Goal: Task Accomplishment & Management: Use online tool/utility

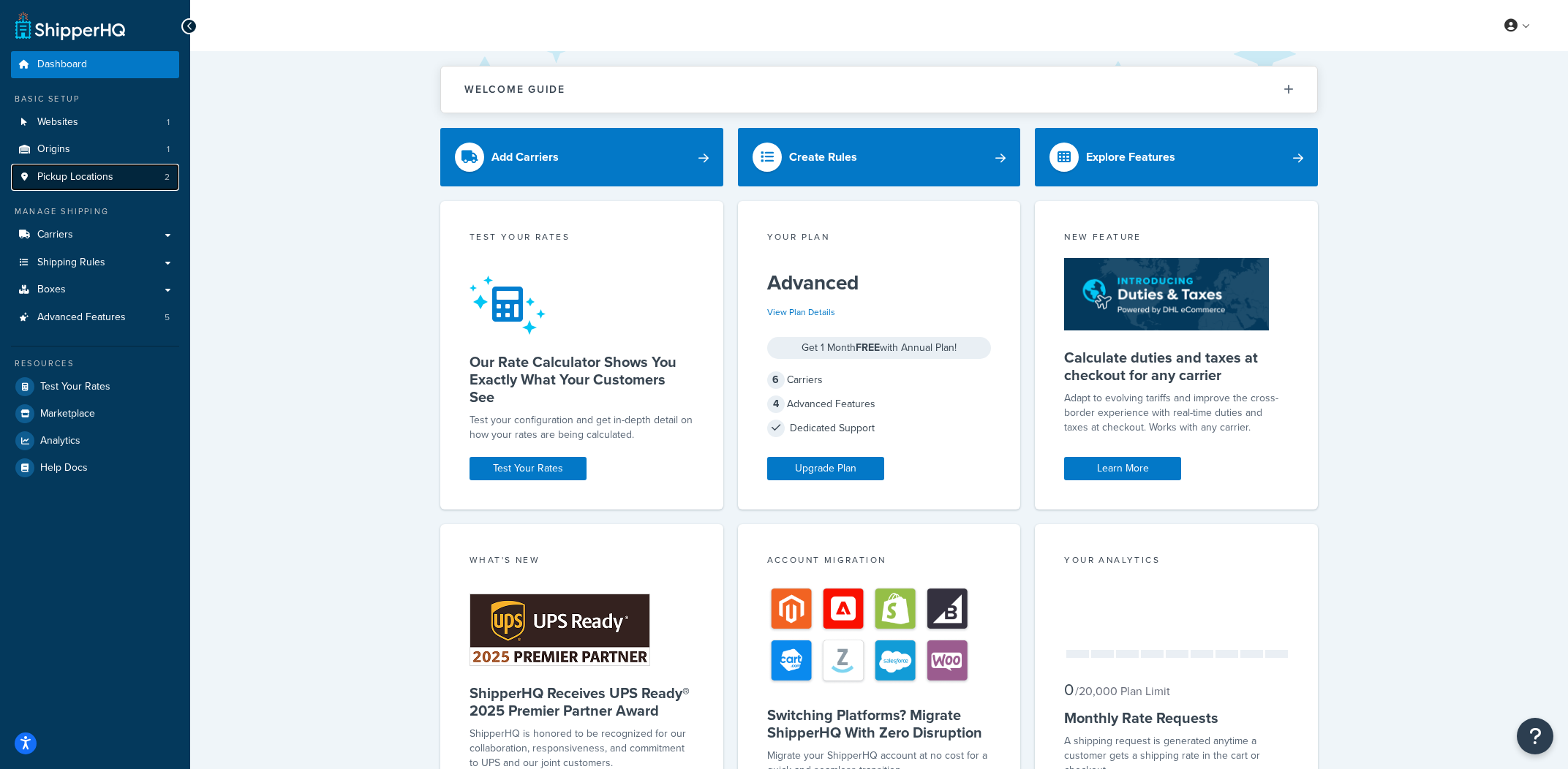
click at [117, 188] on link "Pickup Locations 2" at bounding box center [94, 177] width 168 height 27
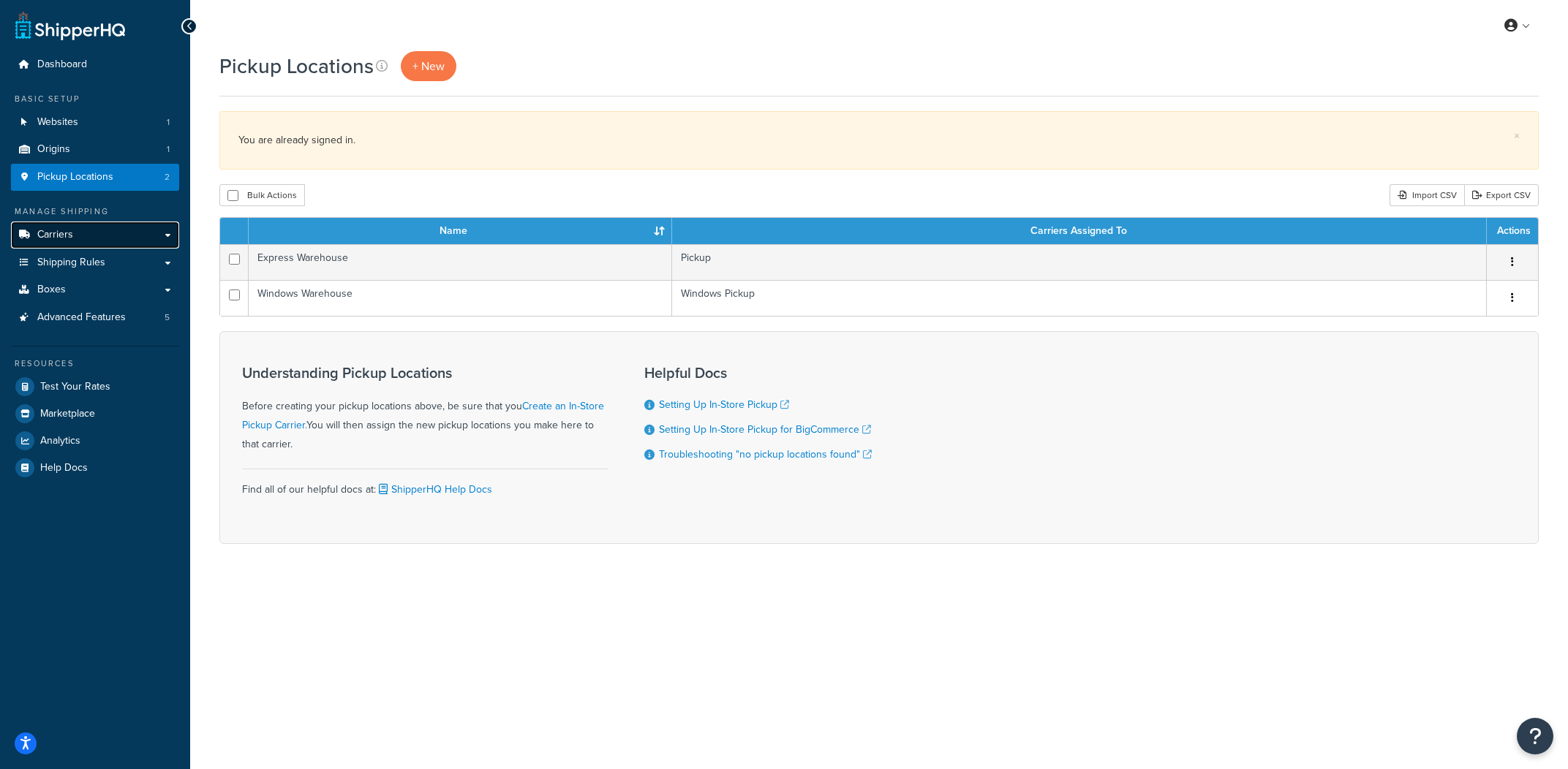
click at [120, 236] on link "Carriers" at bounding box center [94, 235] width 168 height 27
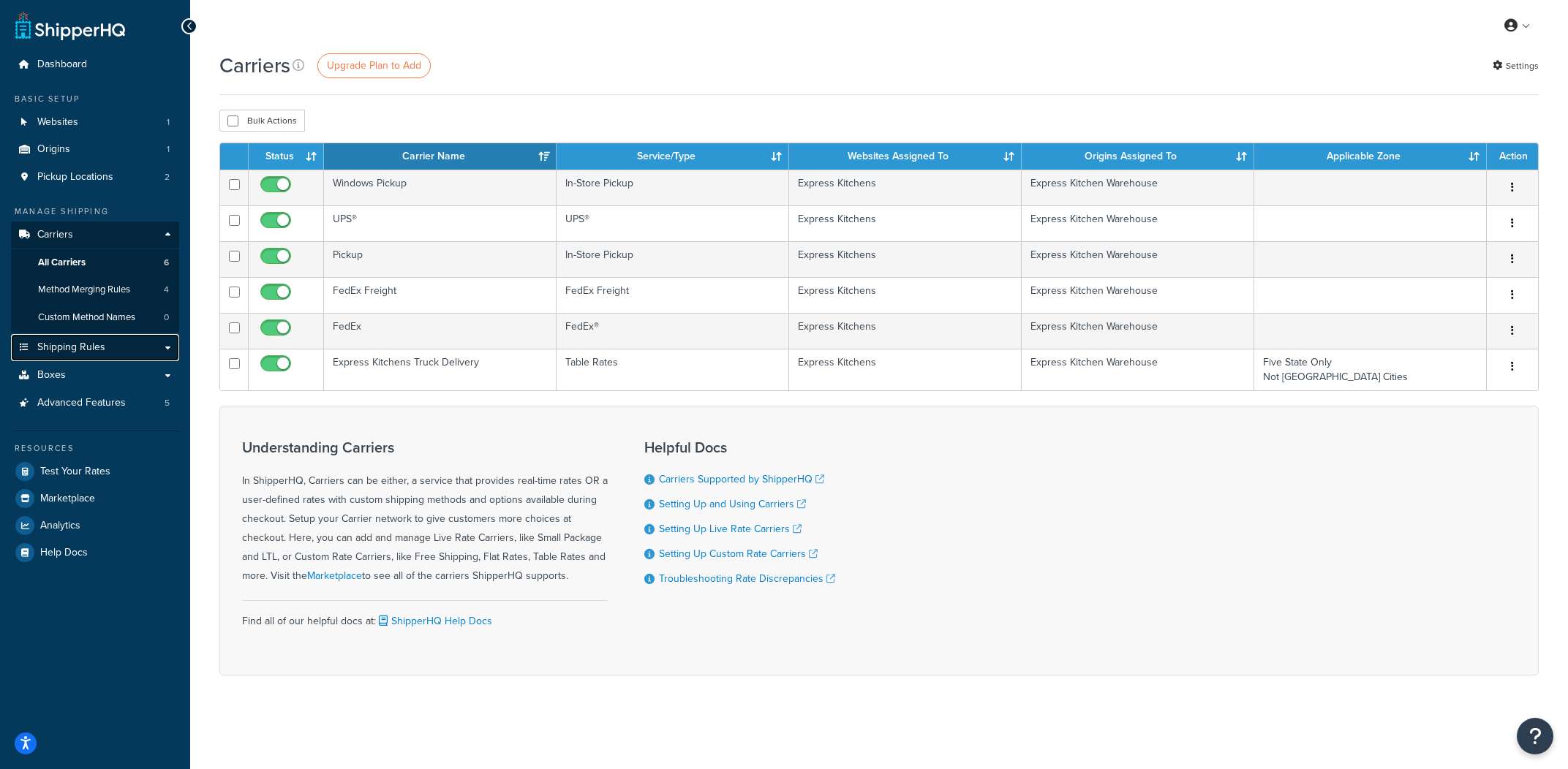
click at [106, 349] on link "Shipping Rules" at bounding box center [94, 347] width 168 height 27
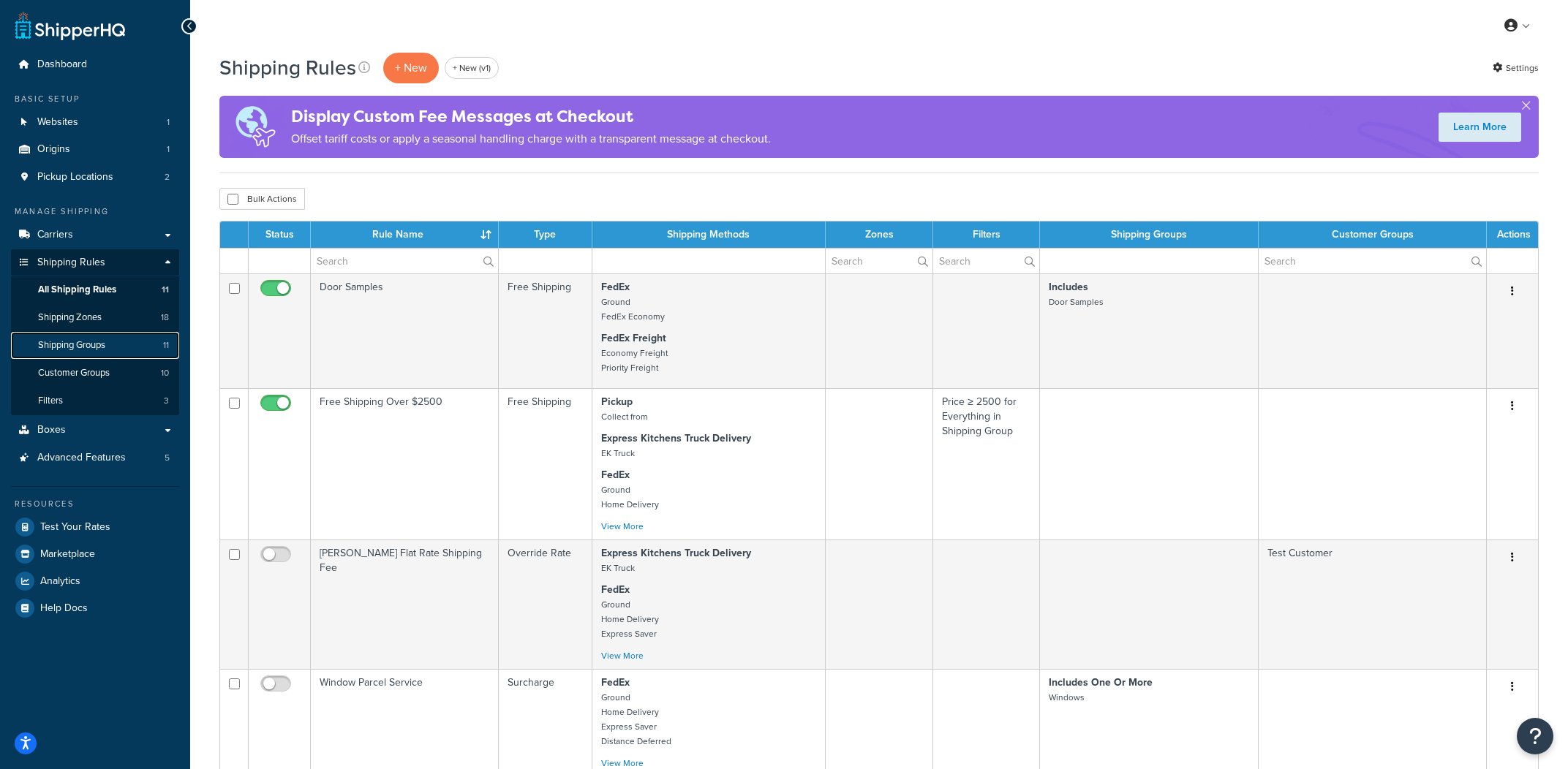
click at [153, 351] on link "Shipping Groups 11" at bounding box center [94, 345] width 168 height 27
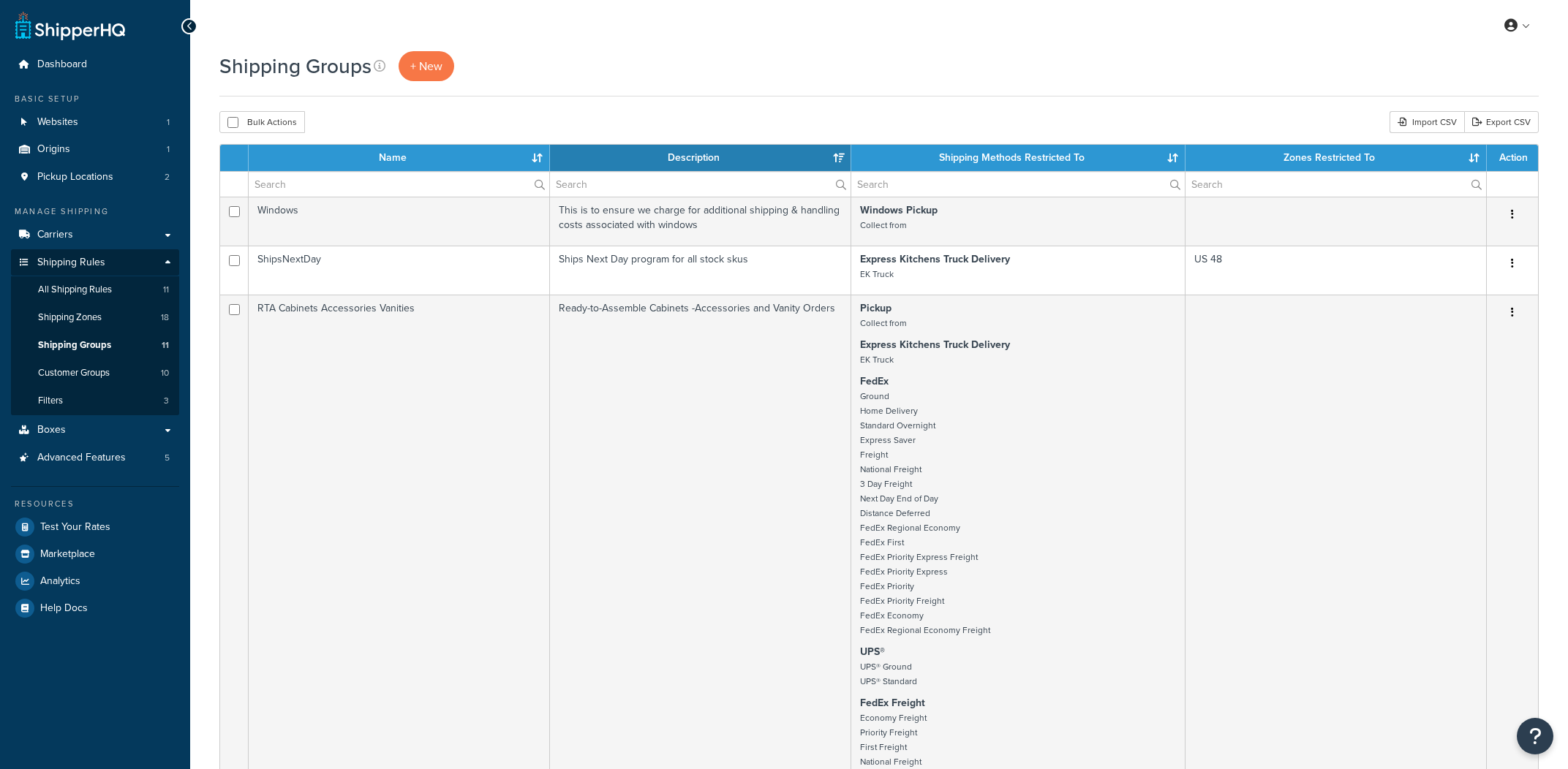
select select "15"
click at [712, 74] on div "Shipping Groups + New" at bounding box center [879, 66] width 1319 height 30
click at [52, 521] on span "Test Your Rates" at bounding box center [76, 527] width 71 height 12
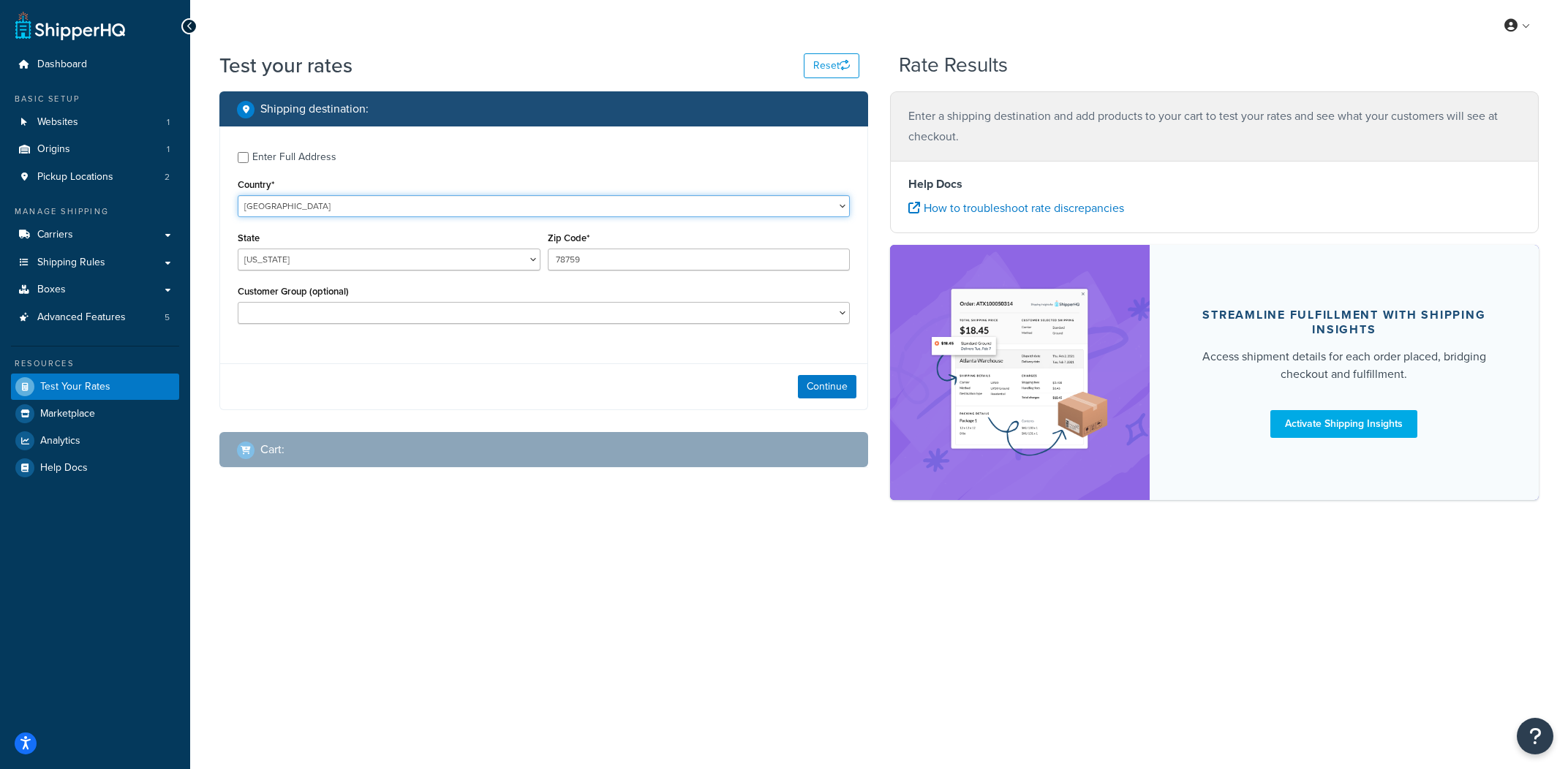
click at [237, 195] on select "United States United Kingdom Afghanistan Åland Islands Albania Algeria American…" at bounding box center [543, 205] width 612 height 22
click at [237, 249] on select "Alabama Alaska American Samoa Arizona Arkansas Armed Forces Americas Armed Forc…" at bounding box center [388, 259] width 302 height 22
select select "CT"
paste input "06120"
type input "06120"
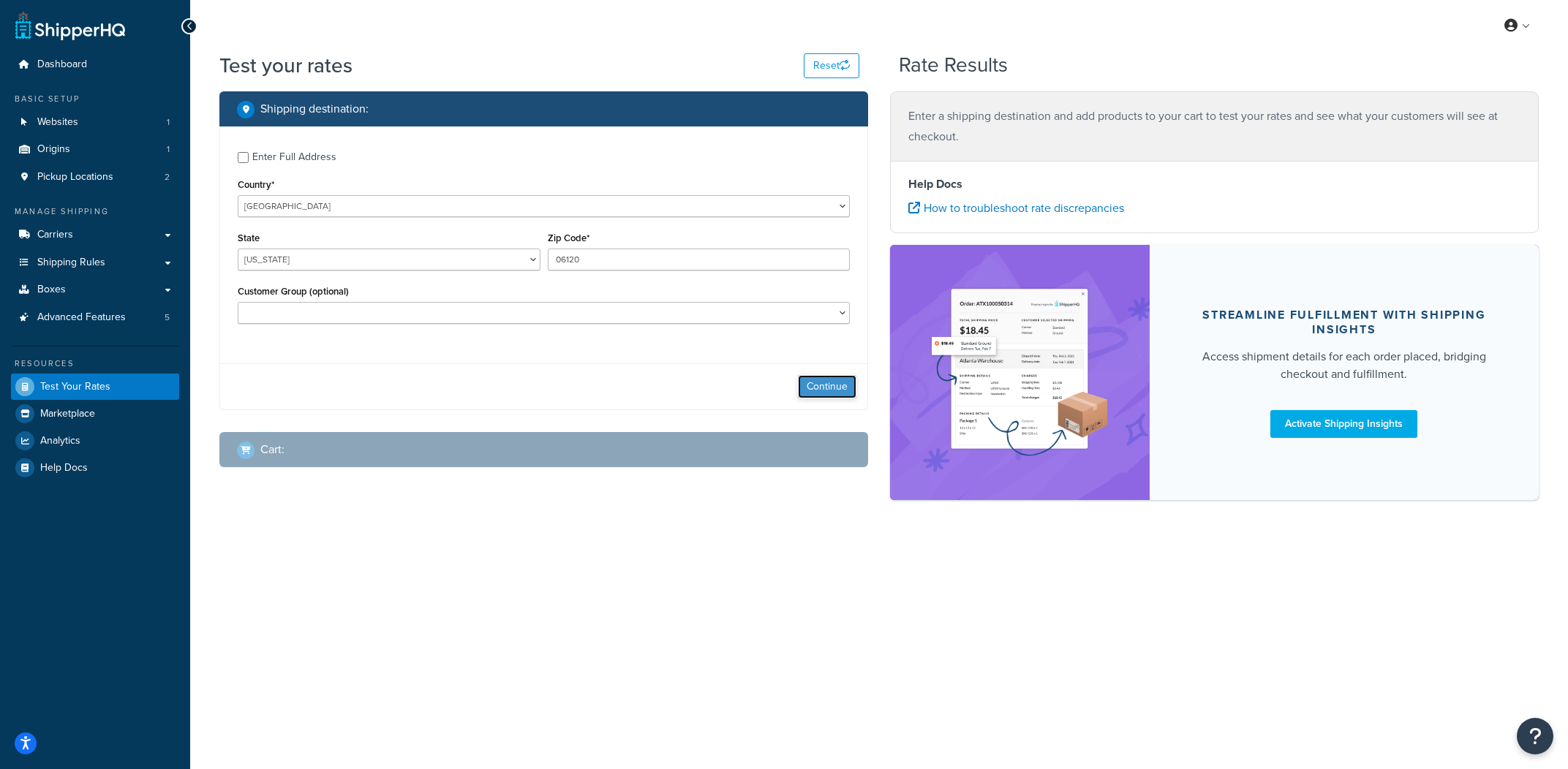
click at [819, 384] on button "Continue" at bounding box center [827, 386] width 58 height 24
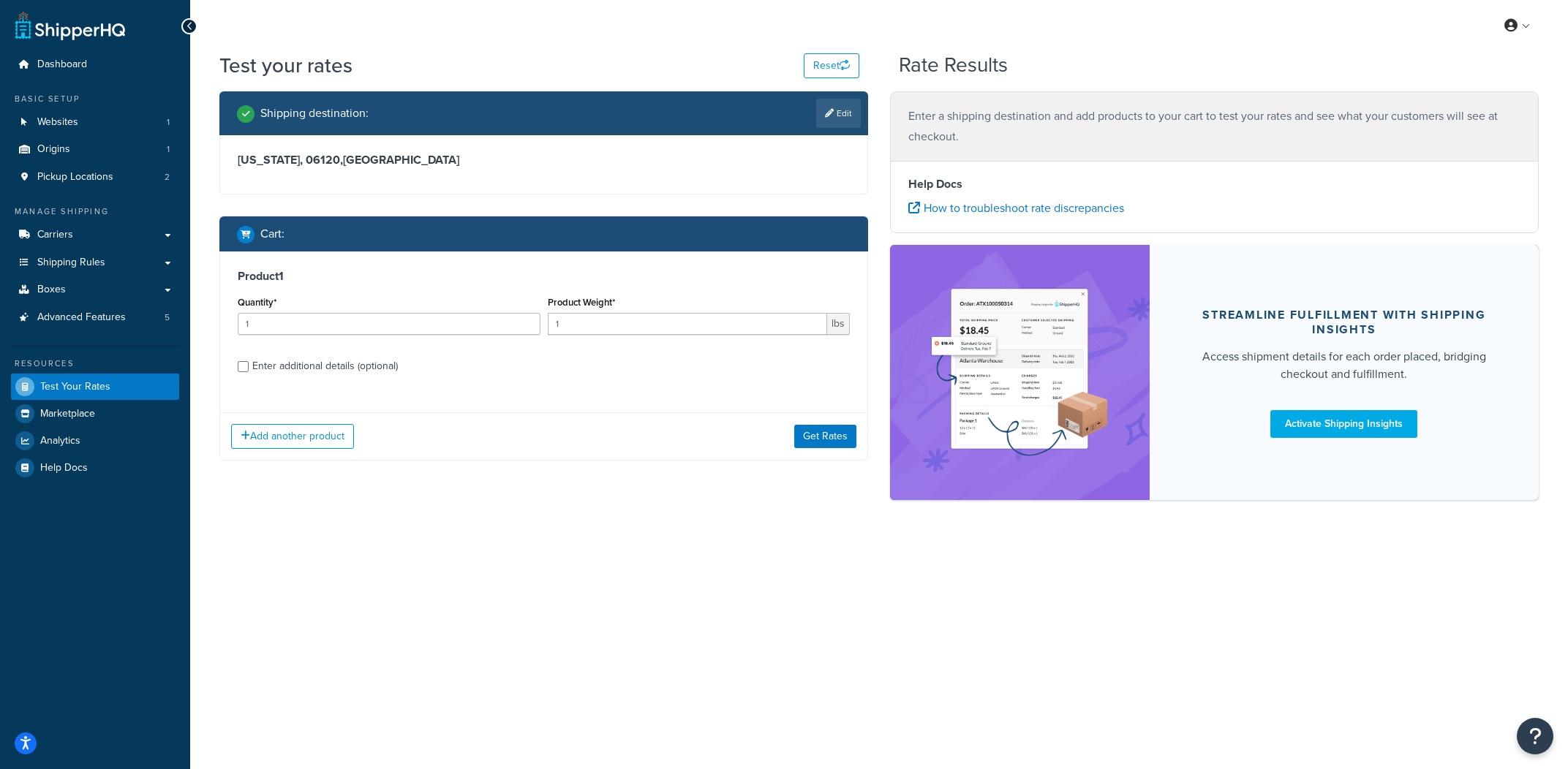
click at [385, 380] on div "Product 1 Quantity* 1 Product Weight* 1 lbs Enter additional details (optional)" at bounding box center [544, 326] width 647 height 150
click at [387, 375] on div "Enter additional details (optional)" at bounding box center [325, 366] width 146 height 20
click at [249, 372] on input "Enter additional details (optional)" at bounding box center [243, 367] width 11 height 11
checkbox input "true"
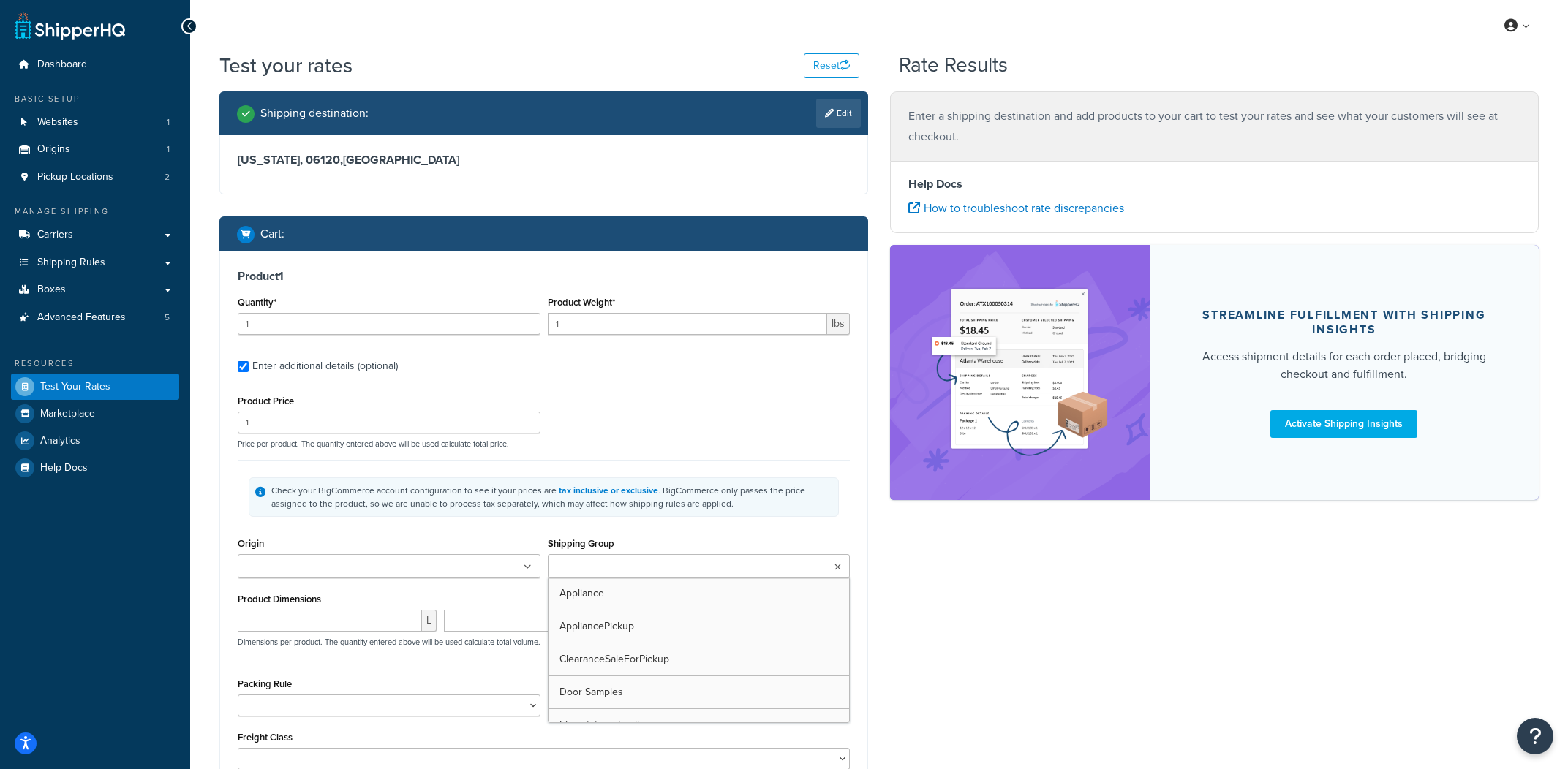
click at [656, 575] on input "Shipping Group" at bounding box center [616, 567] width 130 height 16
type input "w"
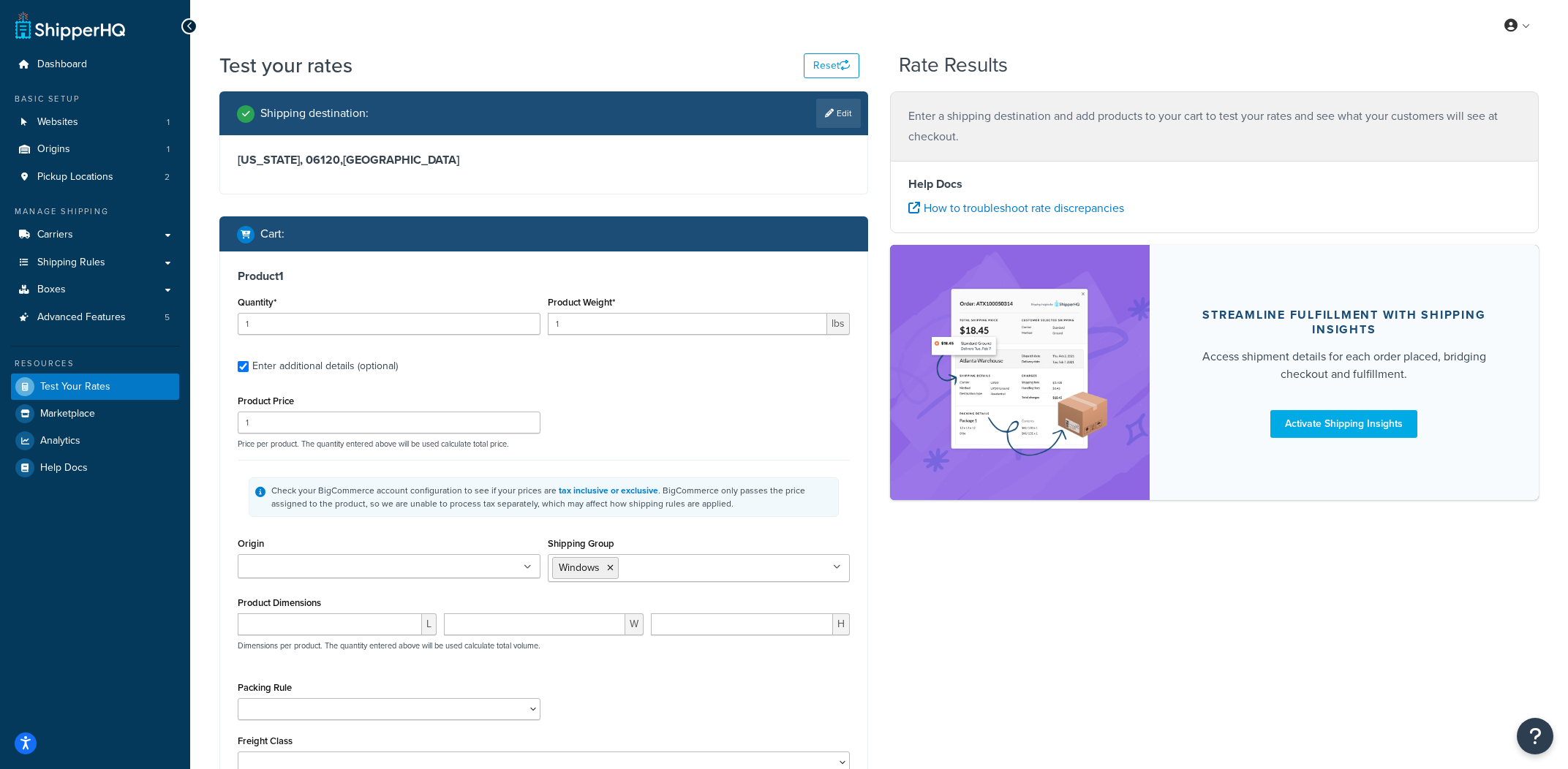
click at [737, 533] on div "Check your BigCommerce account configuration to see if your prices are tax incl…" at bounding box center [543, 496] width 612 height 74
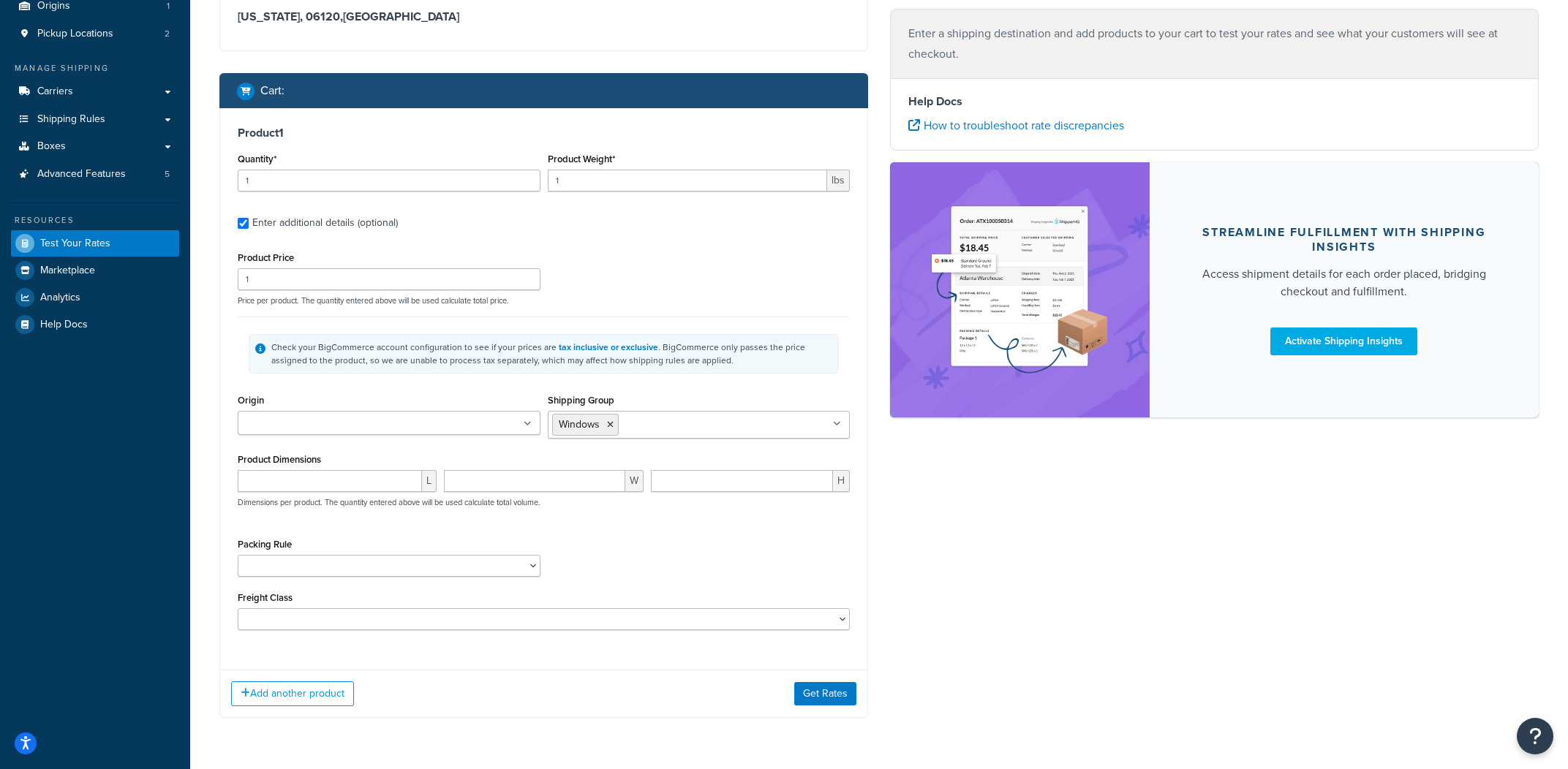
click at [788, 701] on div "Add another product Get Rates" at bounding box center [544, 693] width 647 height 48
click at [803, 699] on button "Get Rates" at bounding box center [825, 694] width 62 height 24
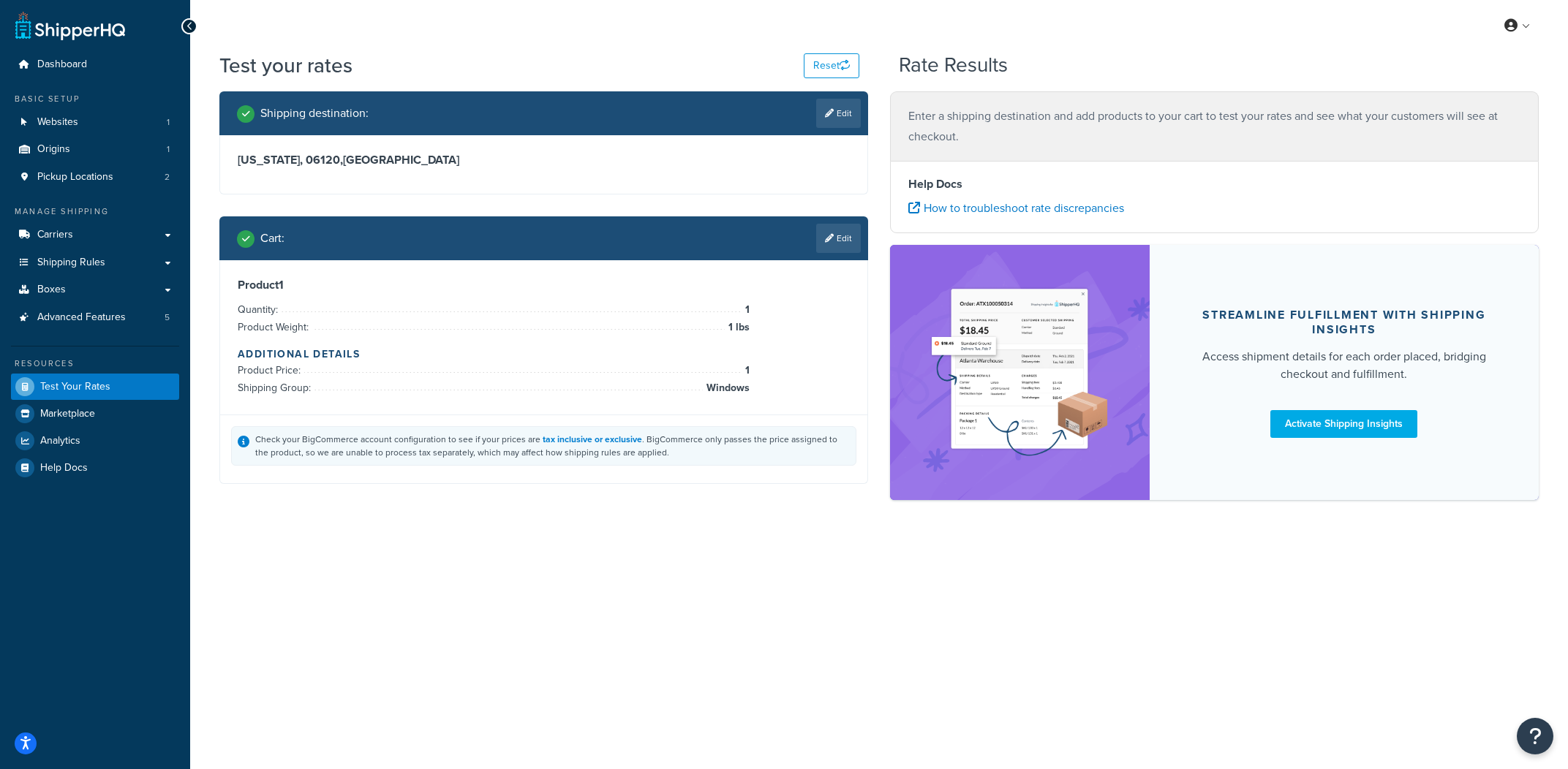
scroll to position [0, 0]
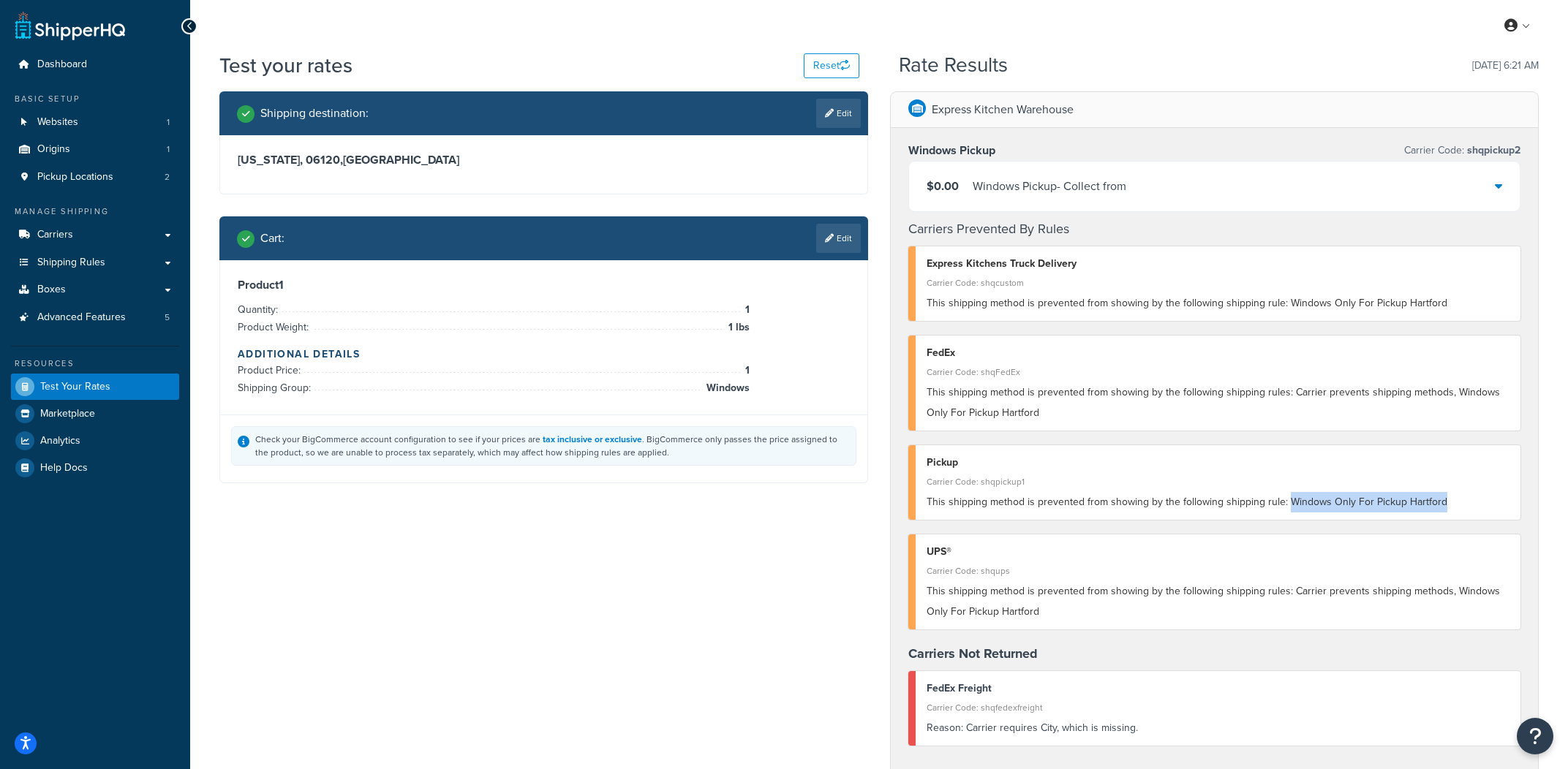
drag, startPoint x: 1456, startPoint y: 498, endPoint x: 1285, endPoint y: 504, distance: 171.1
click at [1285, 504] on div "This shipping method is prevented from showing by the following shipping rule: …" at bounding box center [1217, 502] width 583 height 20
copy span "Windows Only For Pickup Hartford"
click at [618, 606] on div "Shipping destination : Edit Connecticut, 06120 , United States Cart : Edit Prod…" at bounding box center [878, 645] width 1341 height 1106
click at [841, 503] on div "Shipping destination : Edit Connecticut, 06120 , United States Cart : Edit Prod…" at bounding box center [543, 298] width 670 height 414
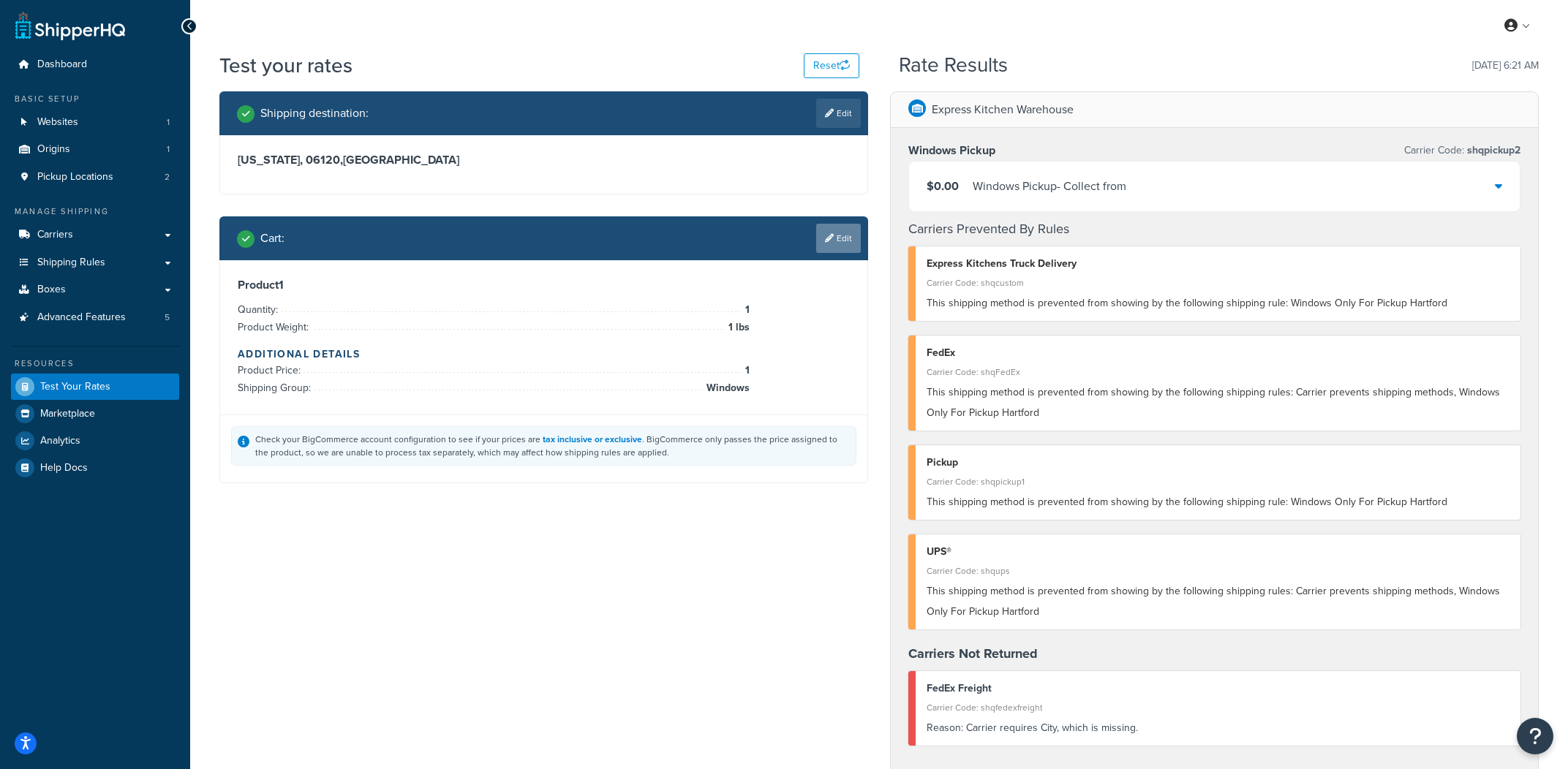
click at [844, 238] on link "Edit" at bounding box center [838, 238] width 45 height 29
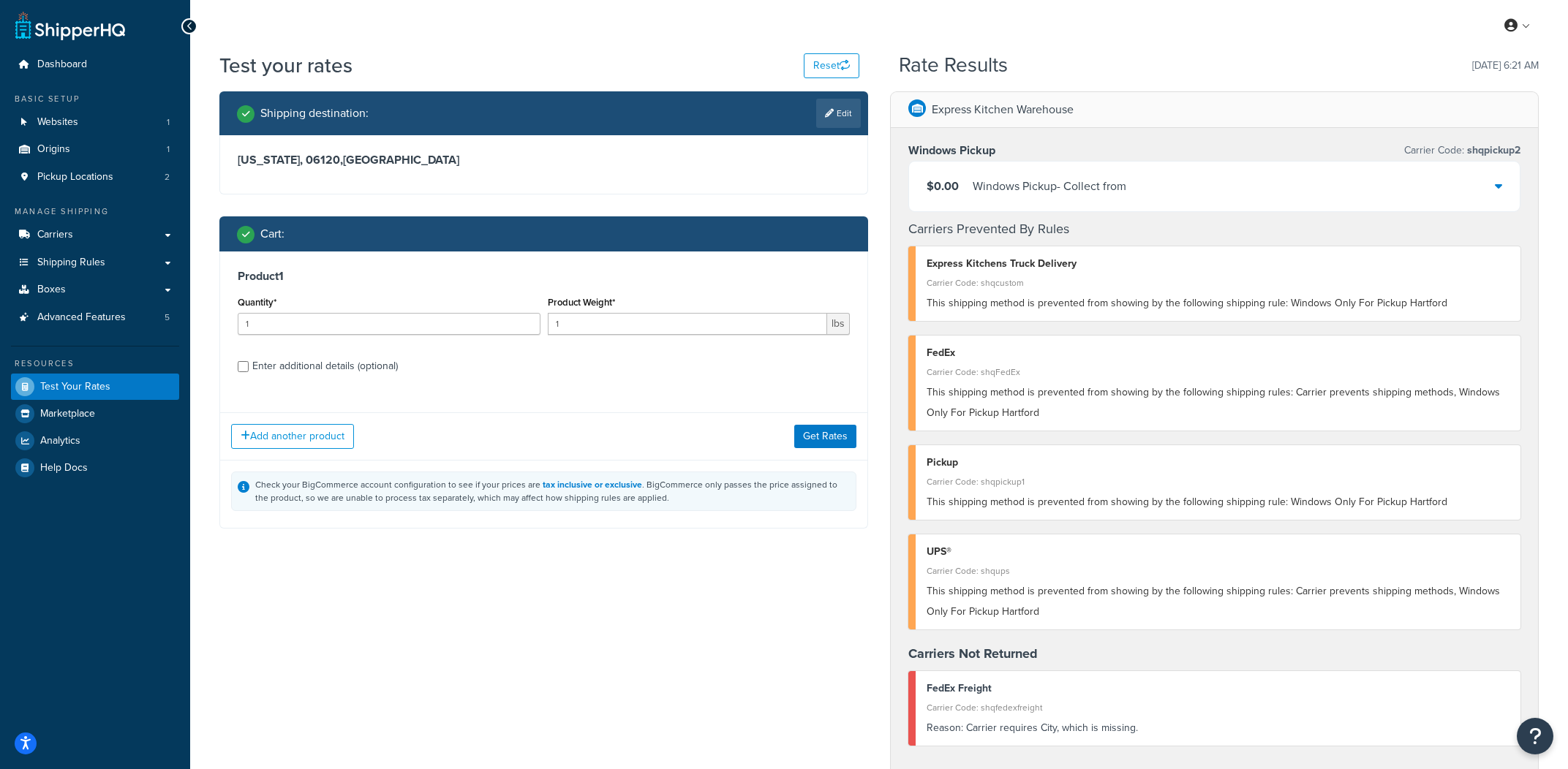
click at [396, 362] on div "Enter additional details (optional)" at bounding box center [325, 366] width 146 height 20
click at [249, 362] on input "Enter additional details (optional)" at bounding box center [243, 367] width 11 height 11
checkbox input "true"
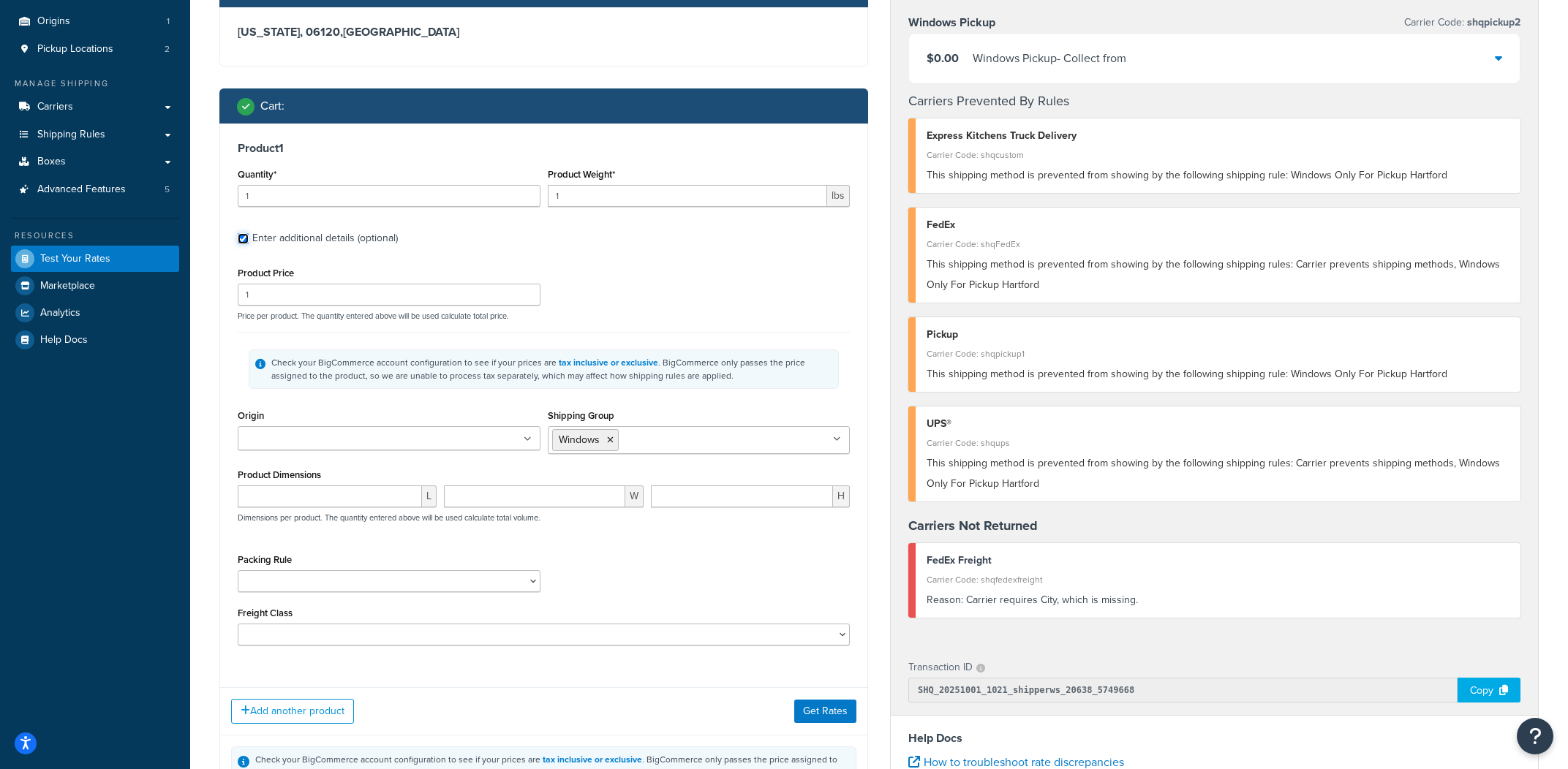
scroll to position [137, 0]
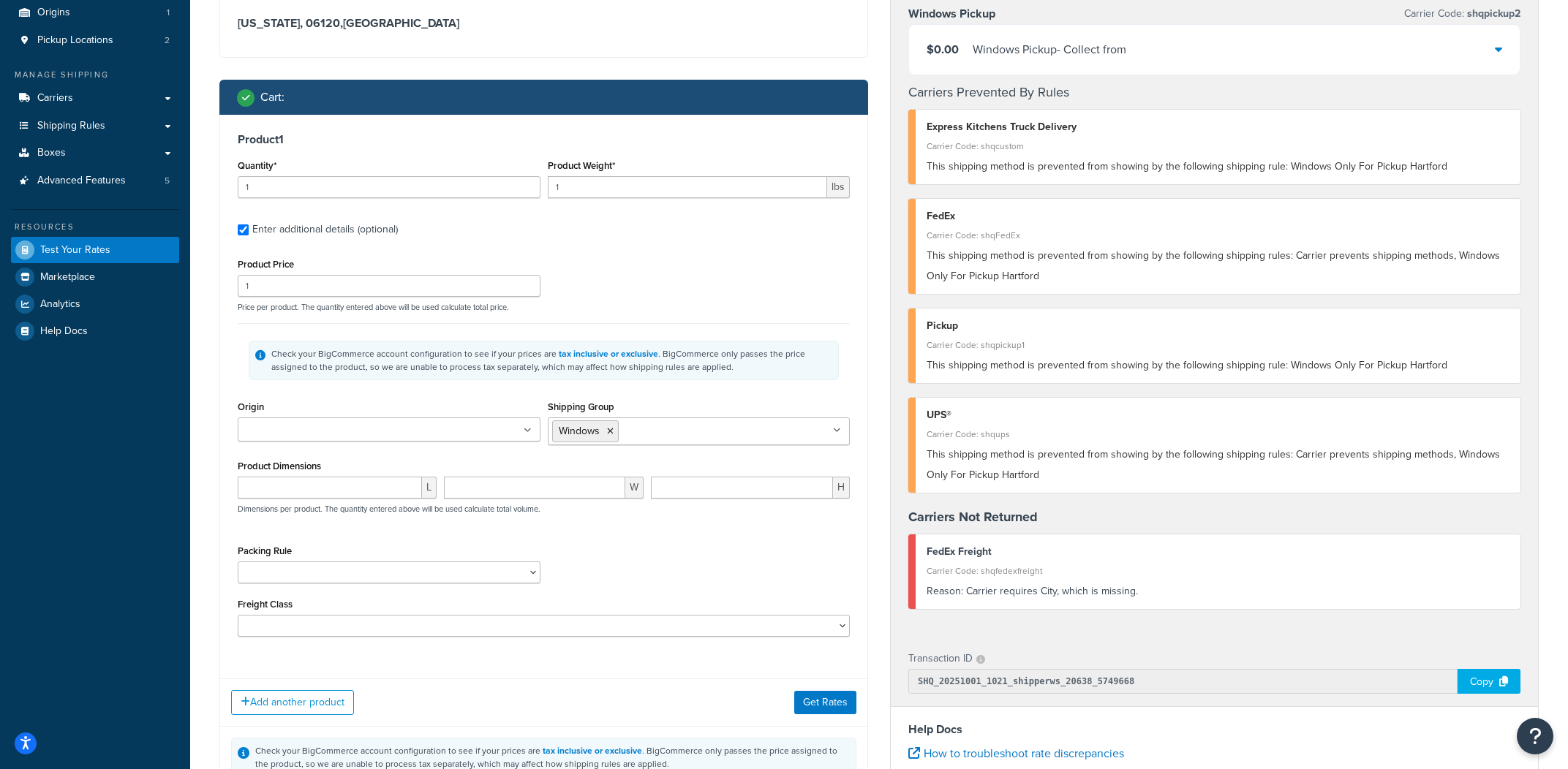
click at [673, 436] on input "Shipping Group" at bounding box center [687, 430] width 130 height 16
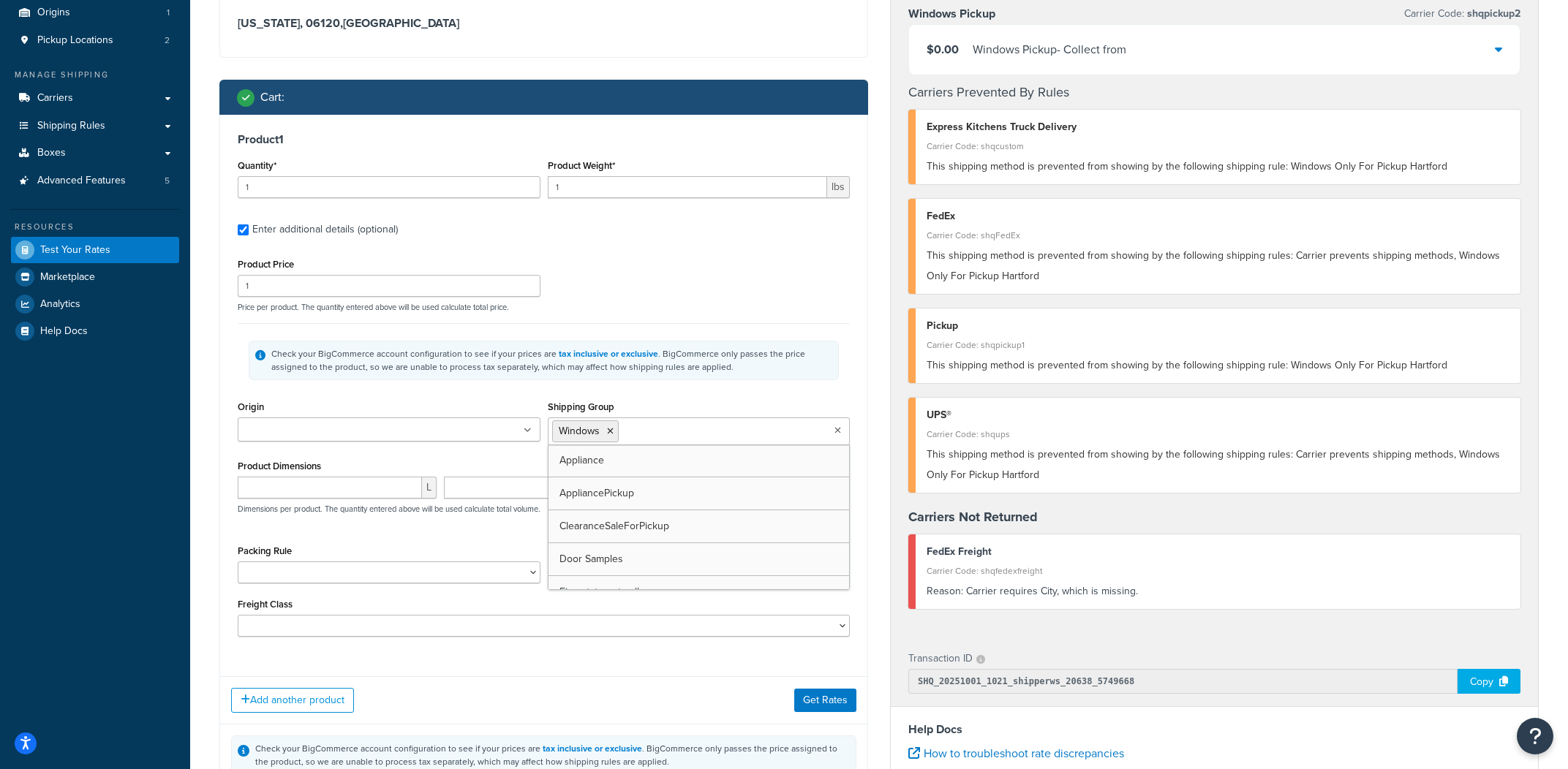
click at [673, 436] on input "Shipping Group" at bounding box center [687, 430] width 130 height 16
click at [816, 698] on button "Get Rates" at bounding box center [825, 697] width 62 height 24
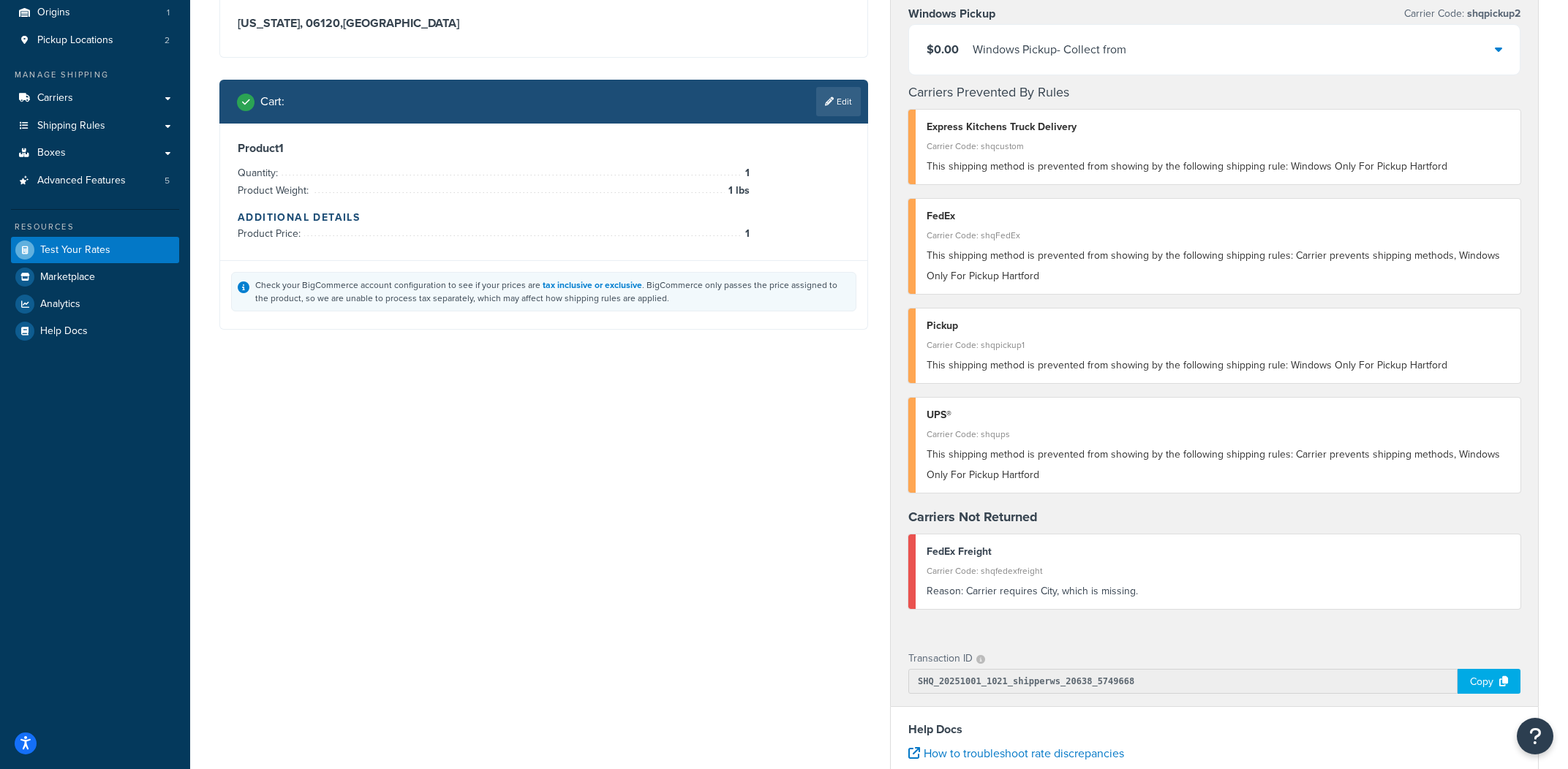
scroll to position [0, 0]
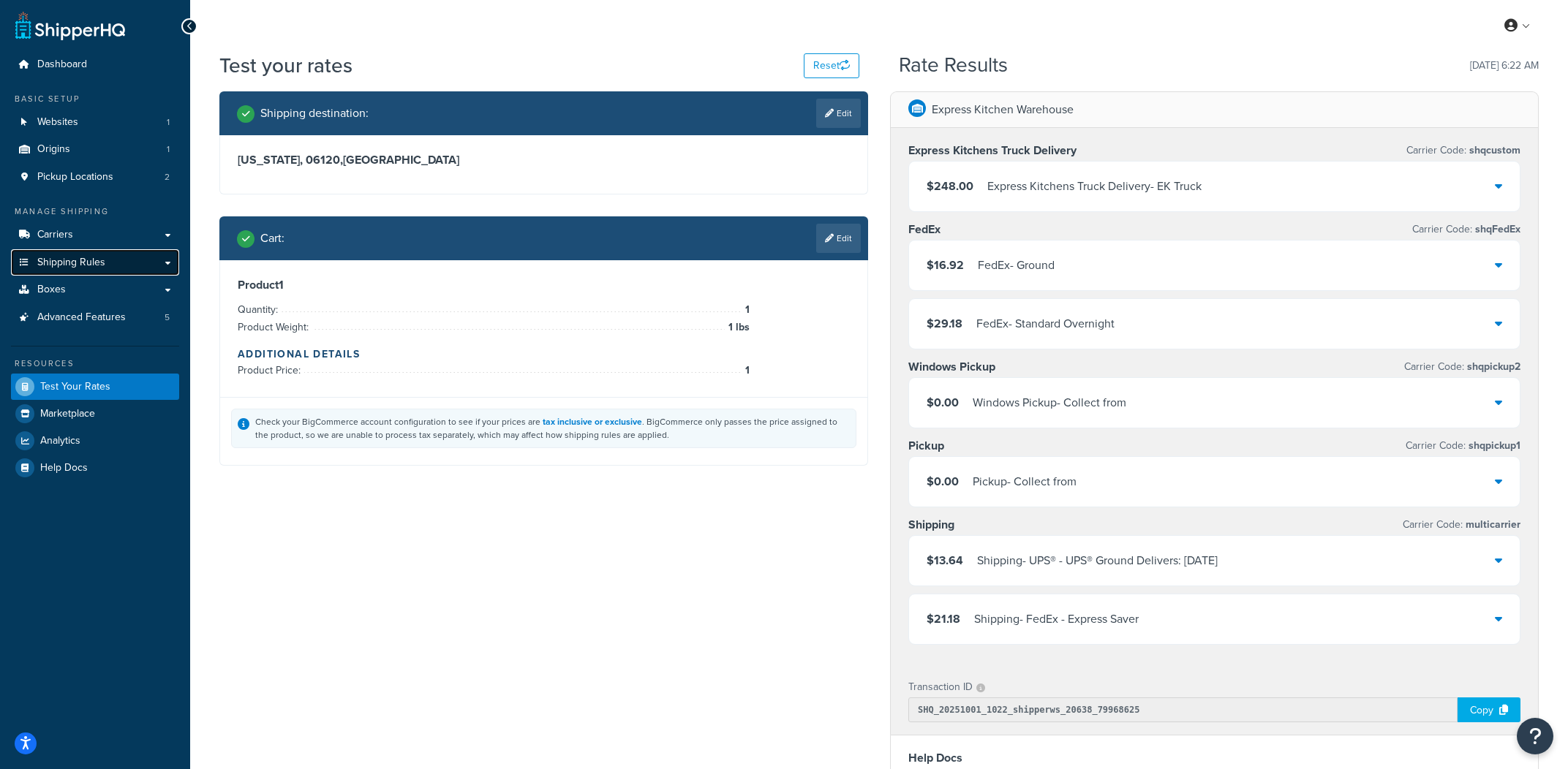
click at [92, 251] on link "Shipping Rules" at bounding box center [94, 263] width 168 height 27
click at [845, 248] on link "Edit" at bounding box center [838, 238] width 45 height 29
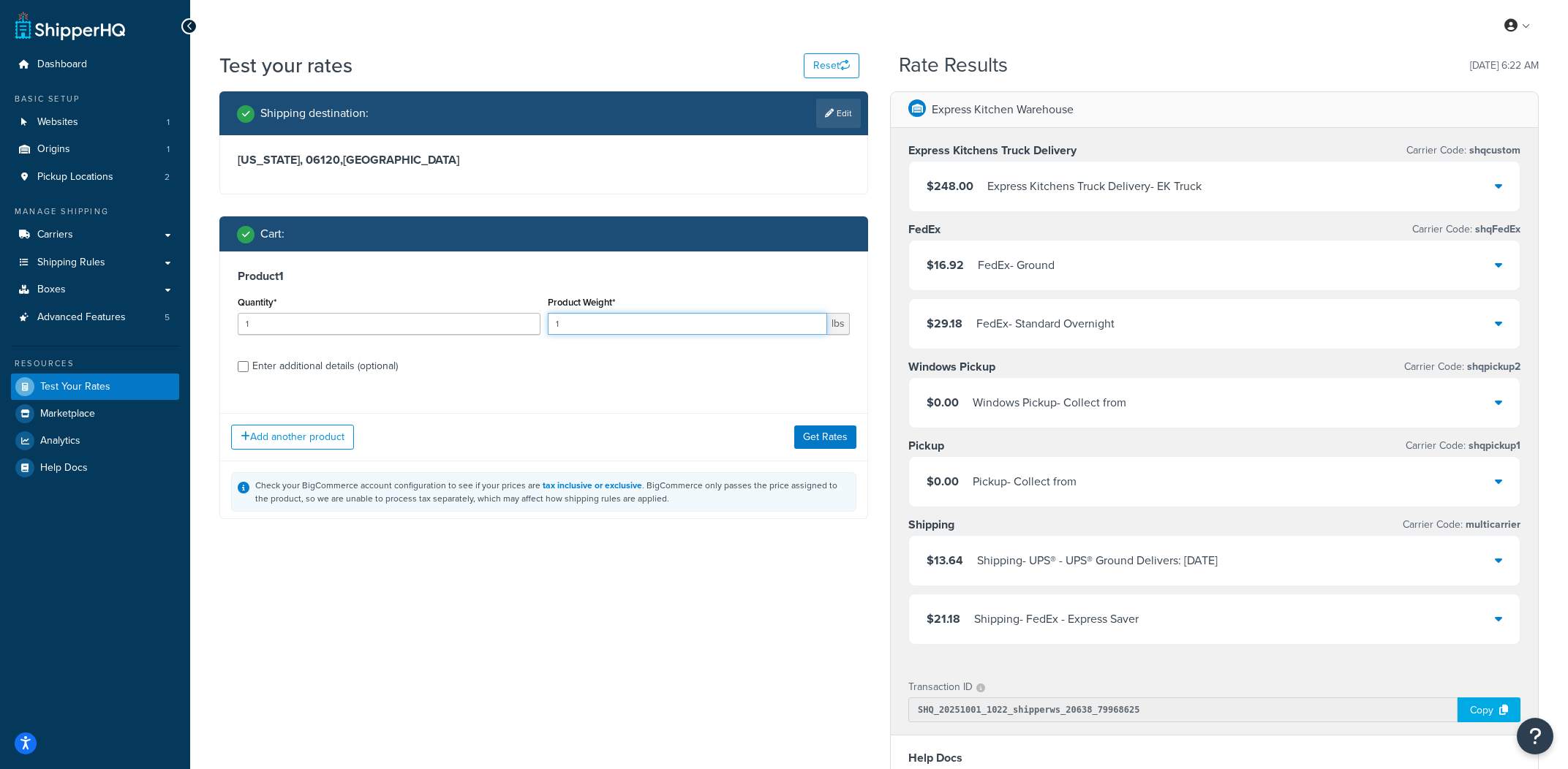
click at [639, 333] on input "1" at bounding box center [688, 324] width 280 height 22
type input "2"
click at [825, 444] on button "Get Rates" at bounding box center [825, 437] width 62 height 24
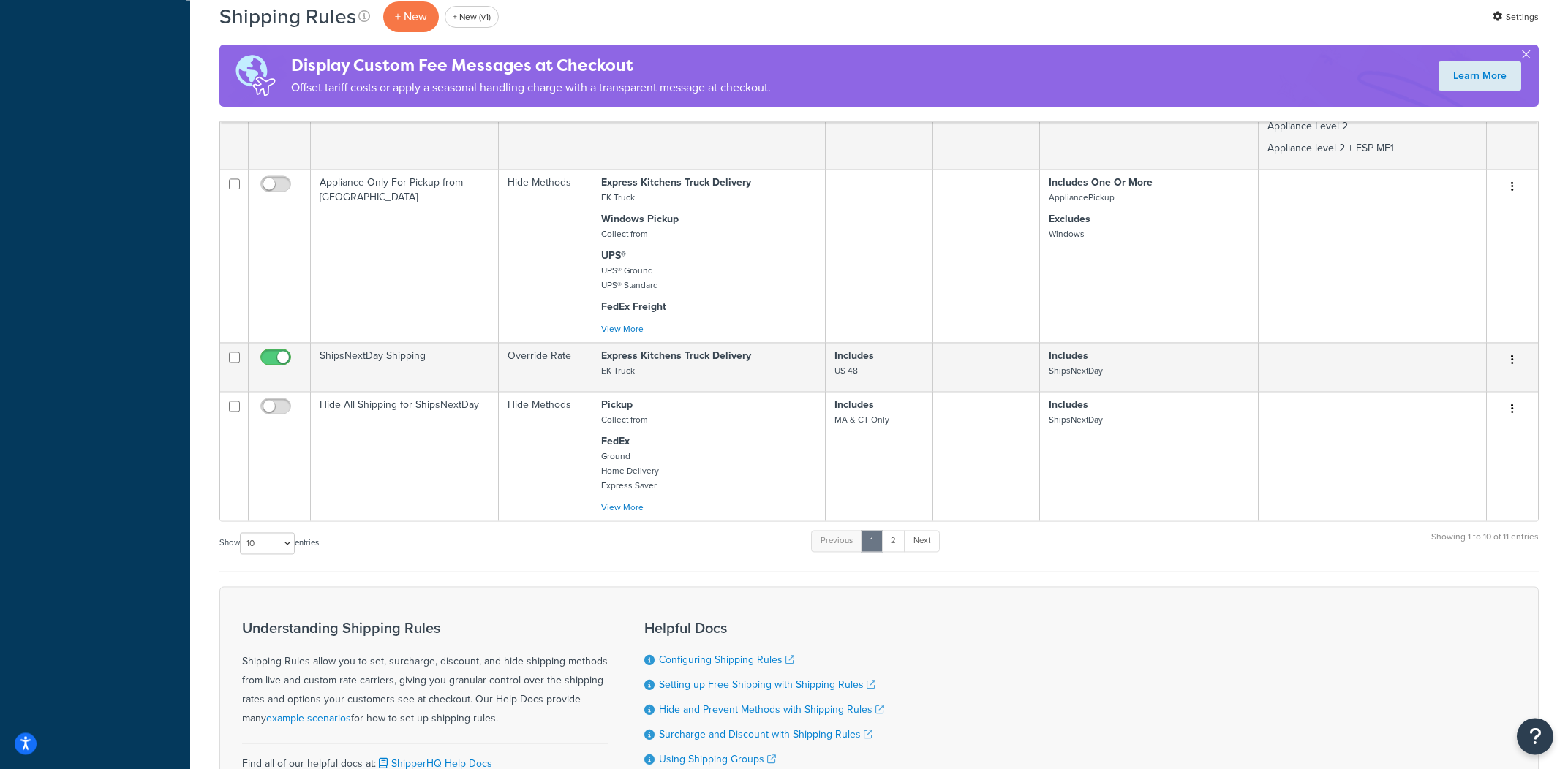
scroll to position [880, 0]
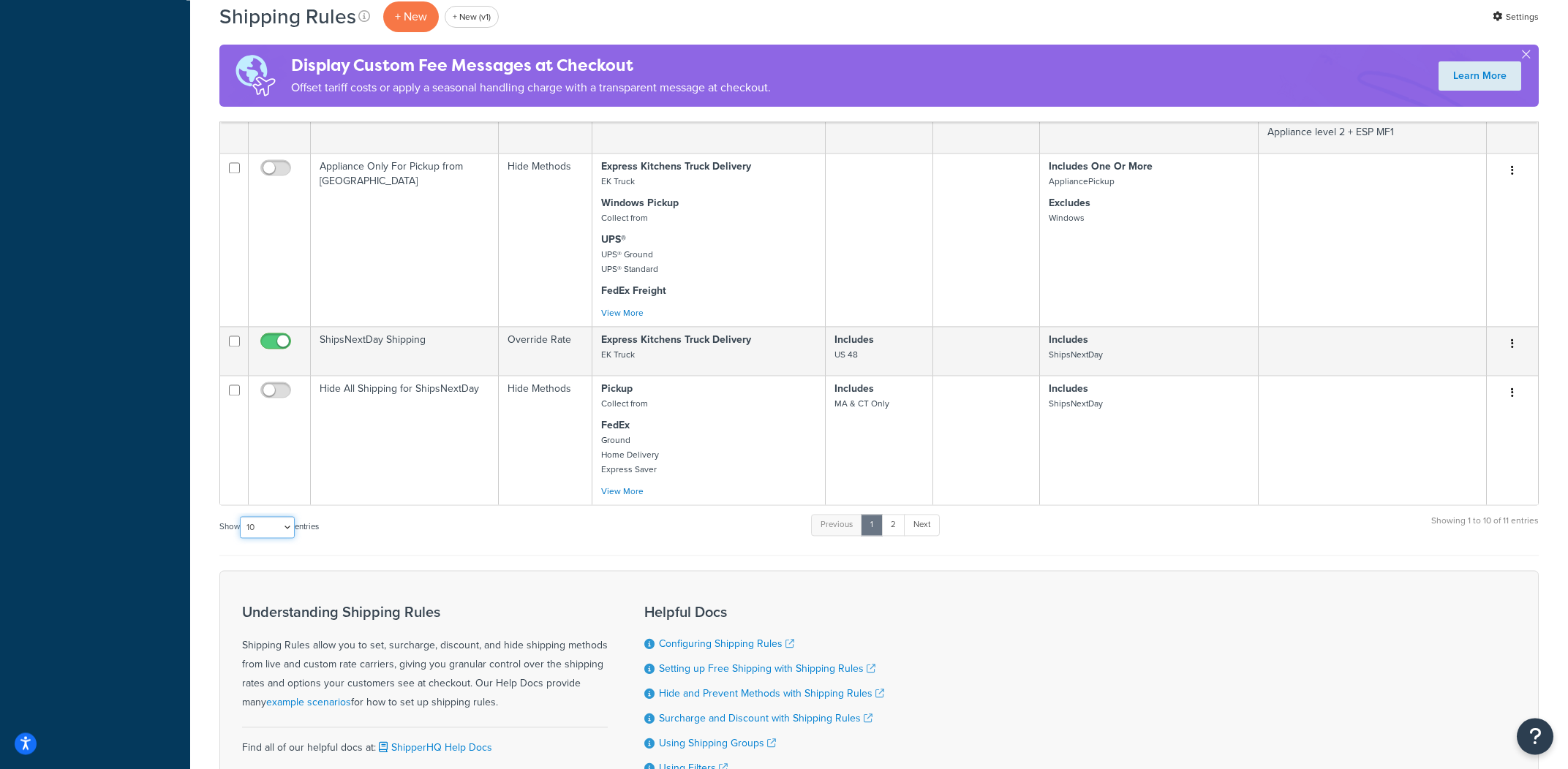
select select "1000"
click option "1000" at bounding box center [0, 0] width 0 height 0
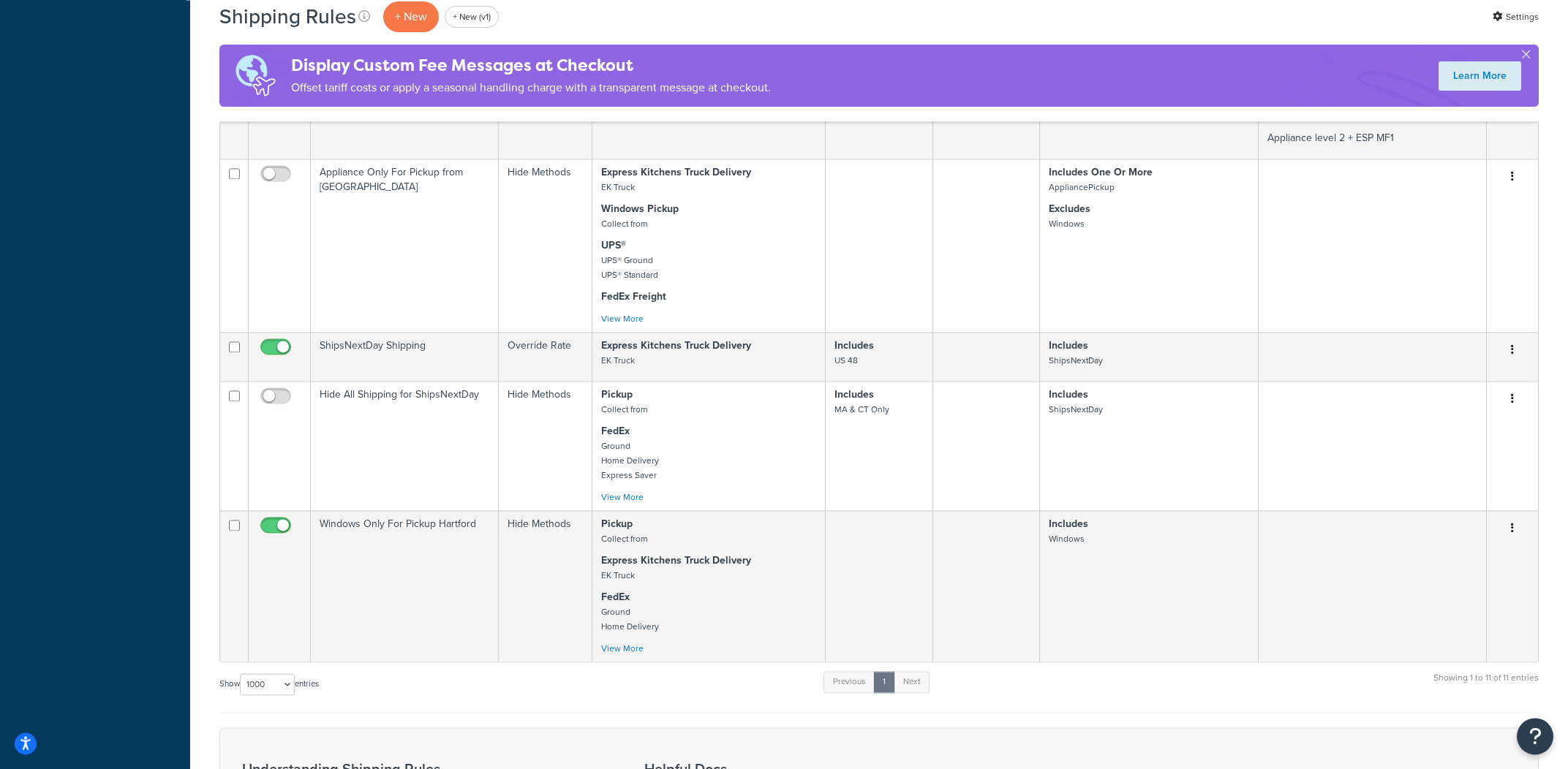
click at [653, 681] on div "Show 10 15 25 50 100 1000 entries Previous 1 Next Showing 1 to 11 of 11 entries" at bounding box center [879, 691] width 1319 height 43
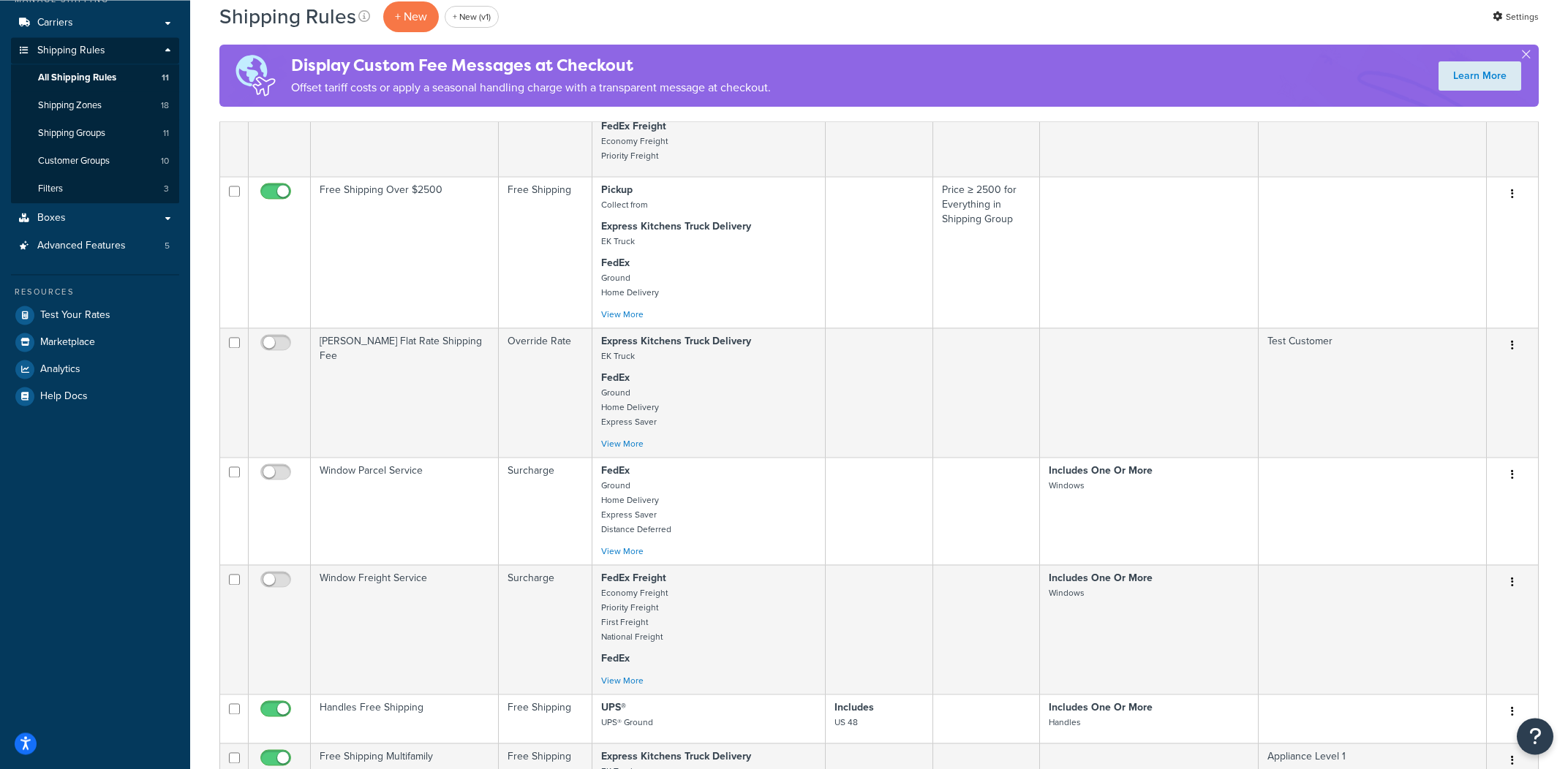
scroll to position [0, 0]
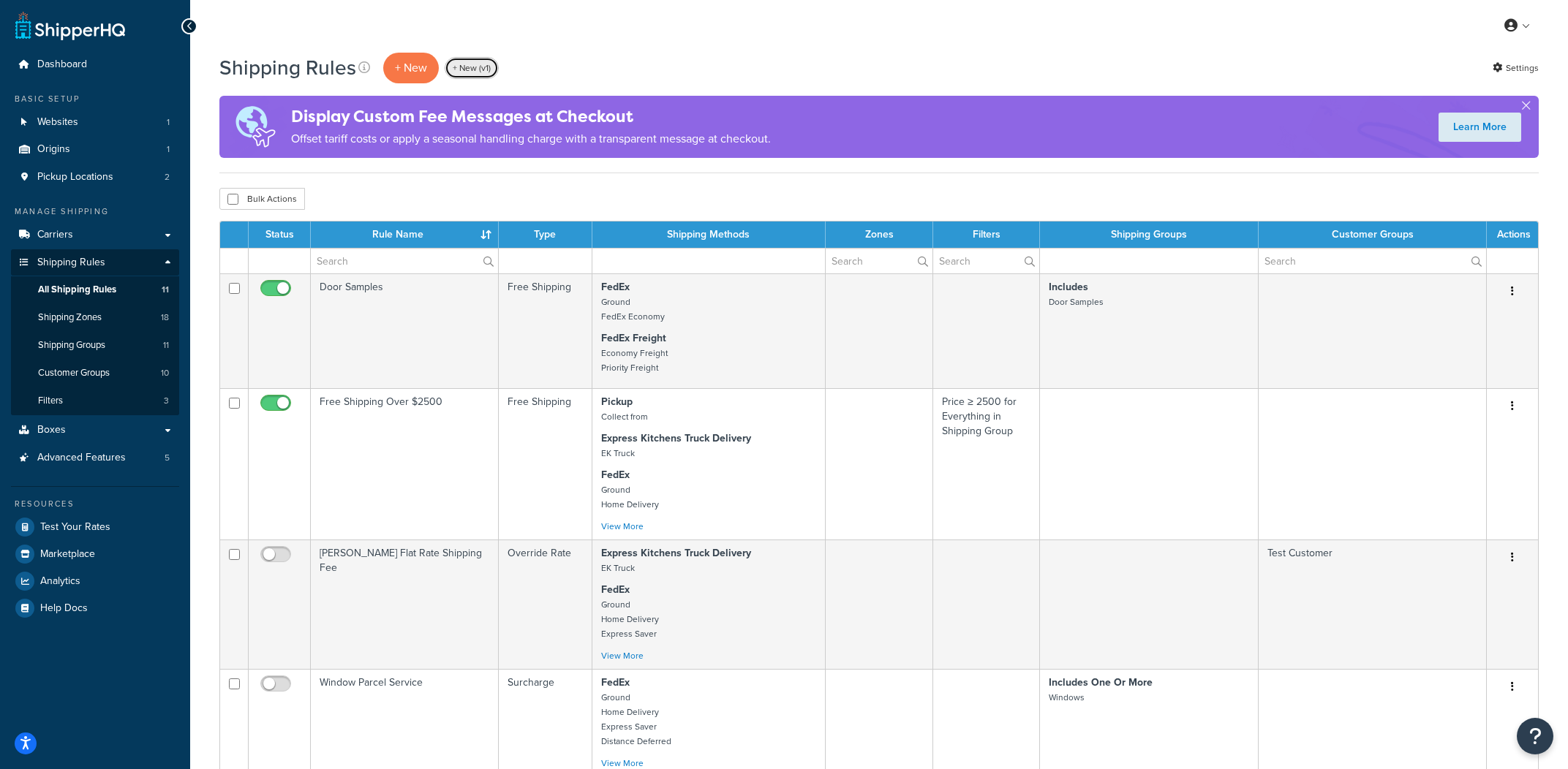
click at [482, 71] on link "+ New (v1)" at bounding box center [471, 68] width 54 height 22
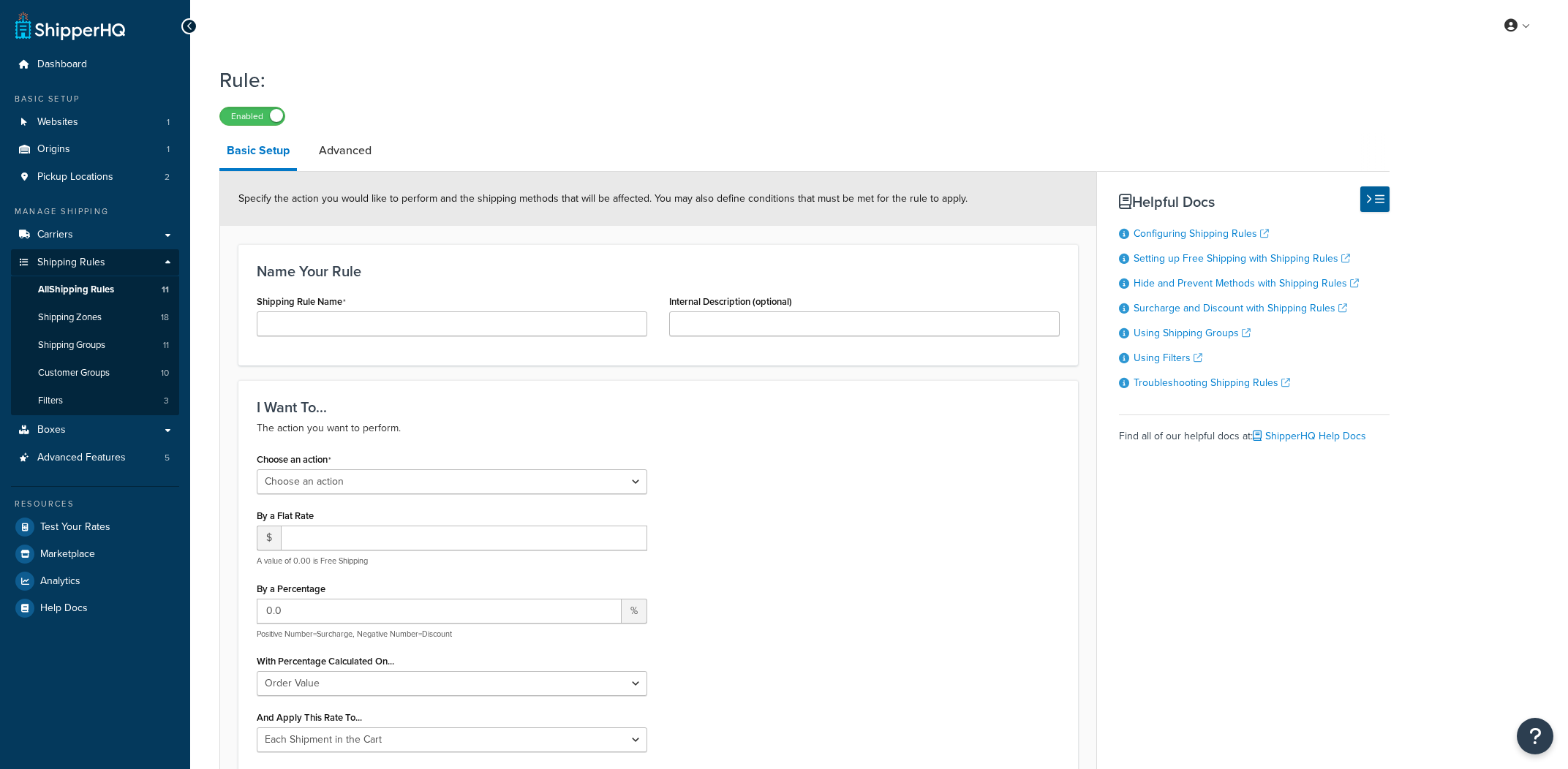
select select "ORDER"
click at [547, 310] on div "Shipping Rule Name" at bounding box center [452, 313] width 391 height 45
click at [541, 316] on input "Shipping Rule Name" at bounding box center [452, 324] width 391 height 25
type input "Hide Windows Pickup for all except Windows"
select select "HIDE"
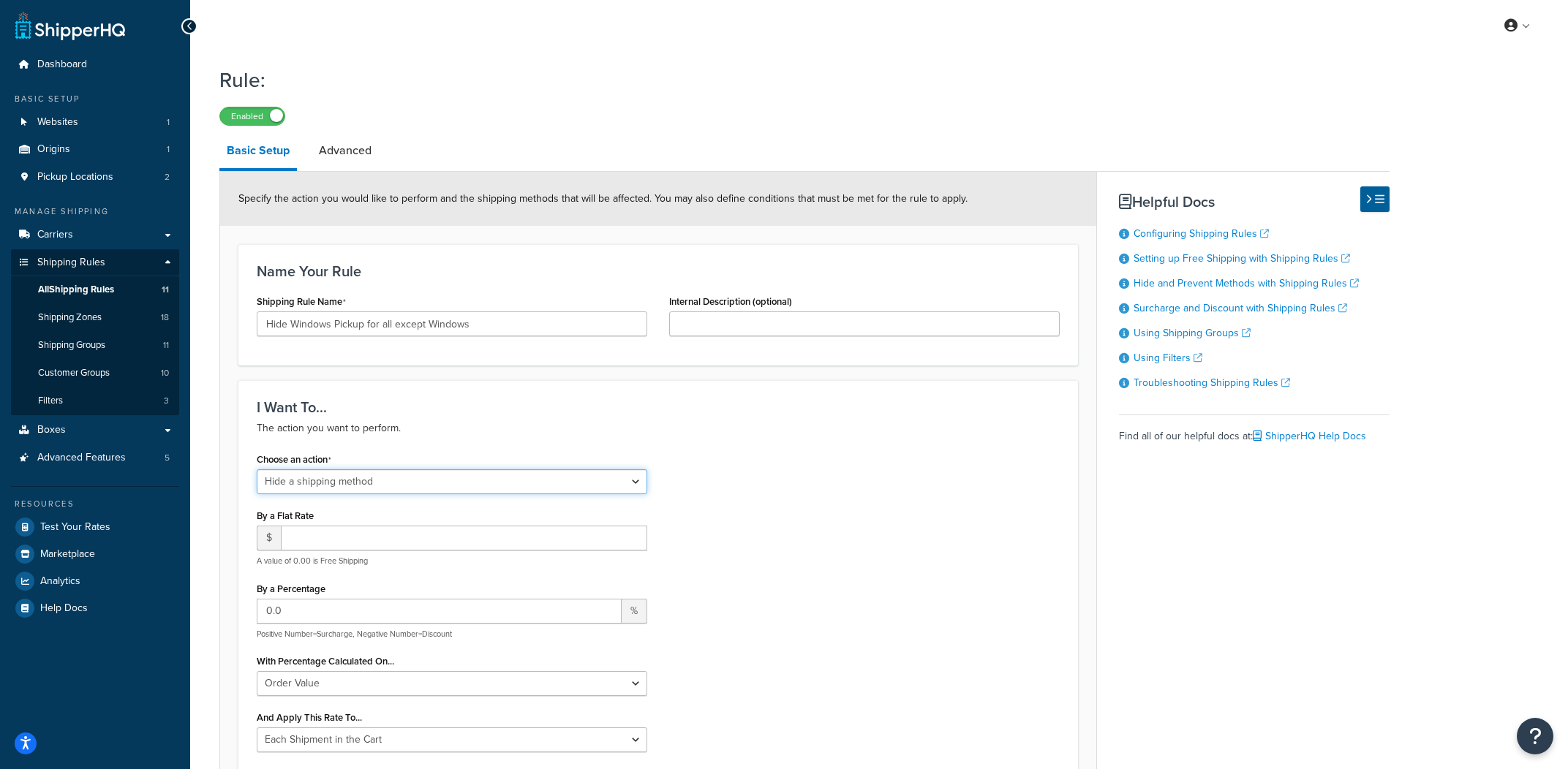
click option "Hide a shipping method" at bounding box center [0, 0] width 0 height 0
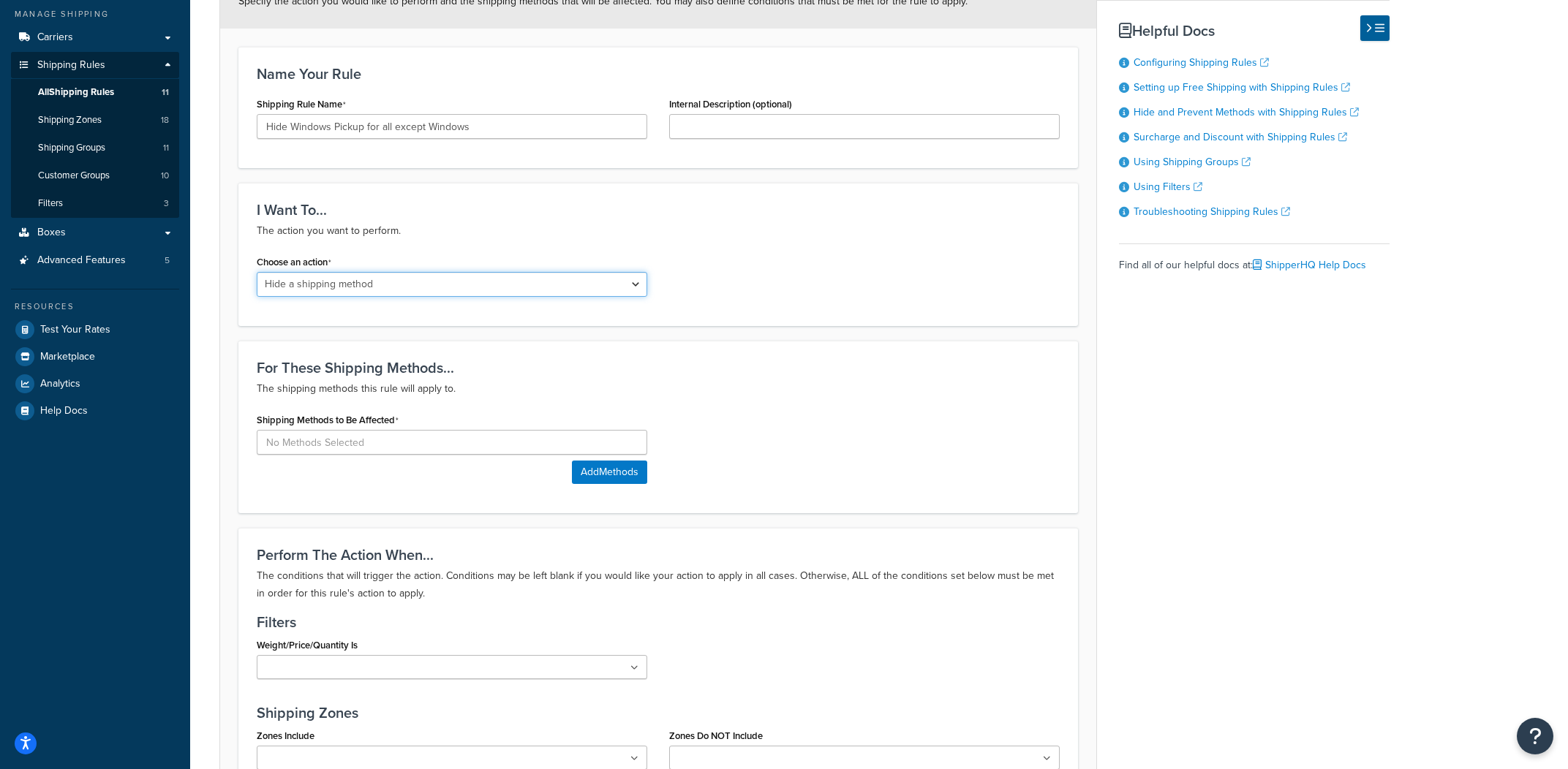
scroll to position [200, 0]
click at [499, 434] on input at bounding box center [452, 439] width 391 height 25
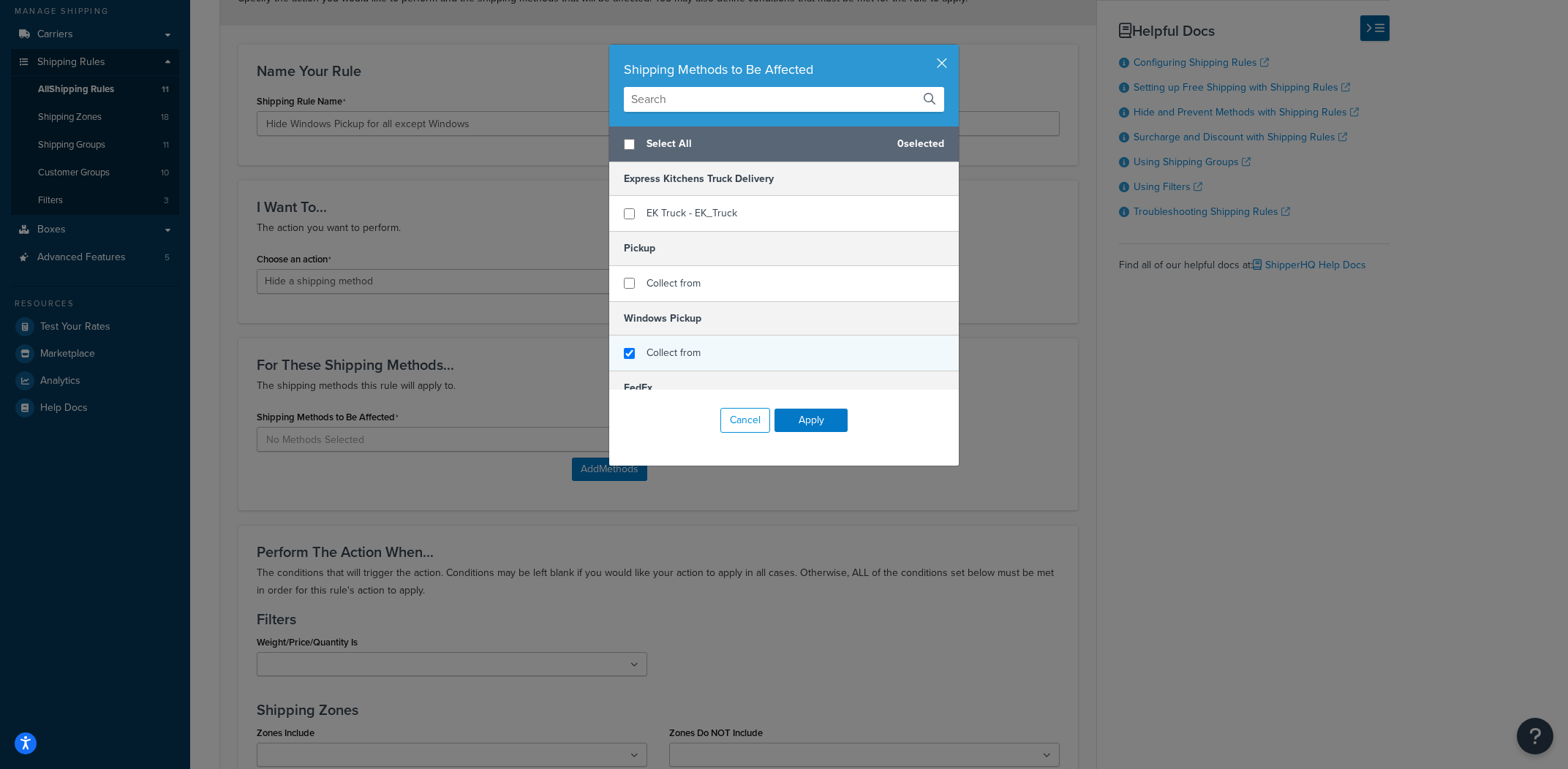
checkbox input "true"
click at [718, 353] on div "Collect from" at bounding box center [784, 354] width 349 height 35
click at [838, 429] on button "Apply" at bounding box center [810, 420] width 73 height 24
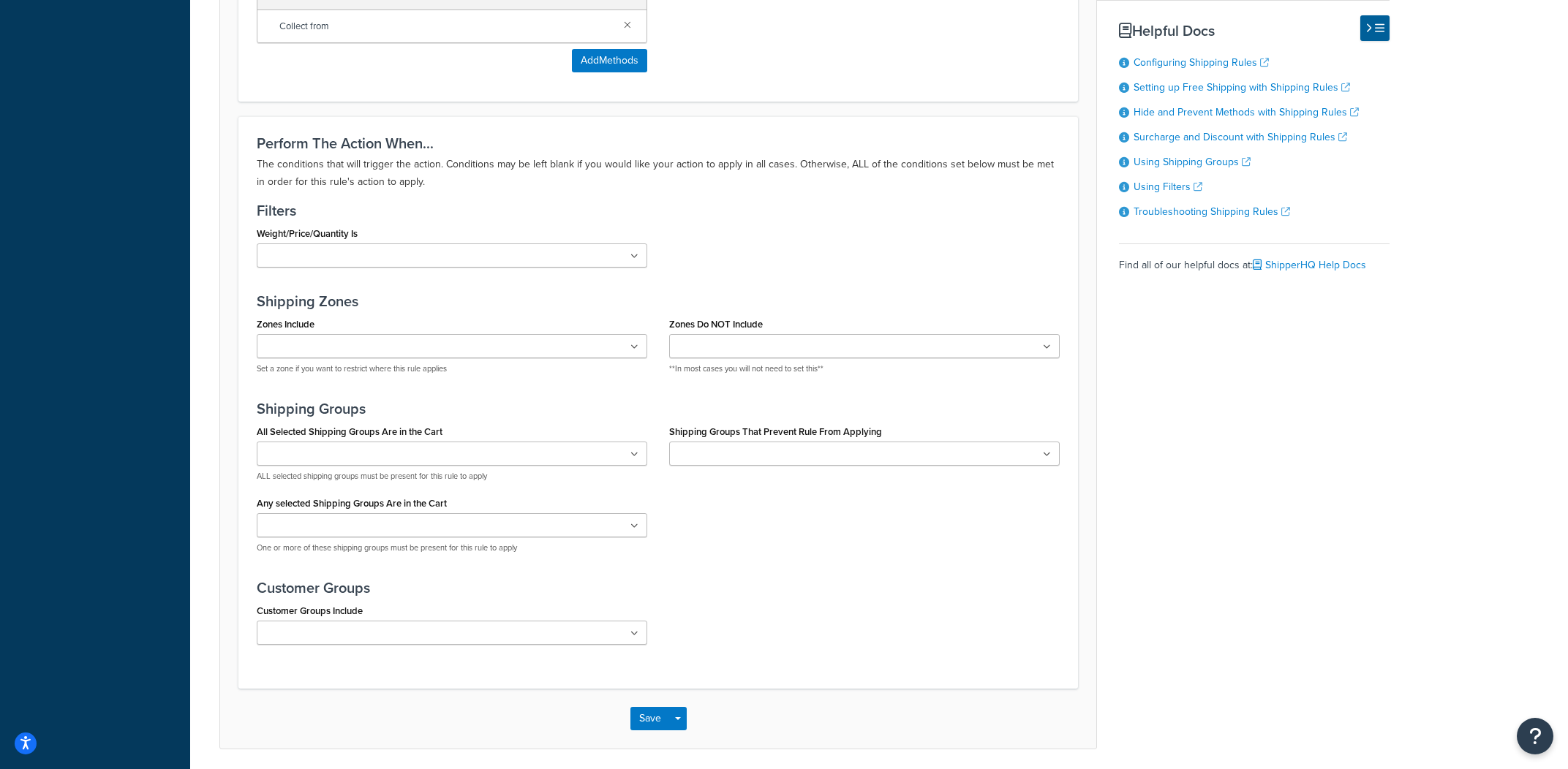
scroll to position [743, 0]
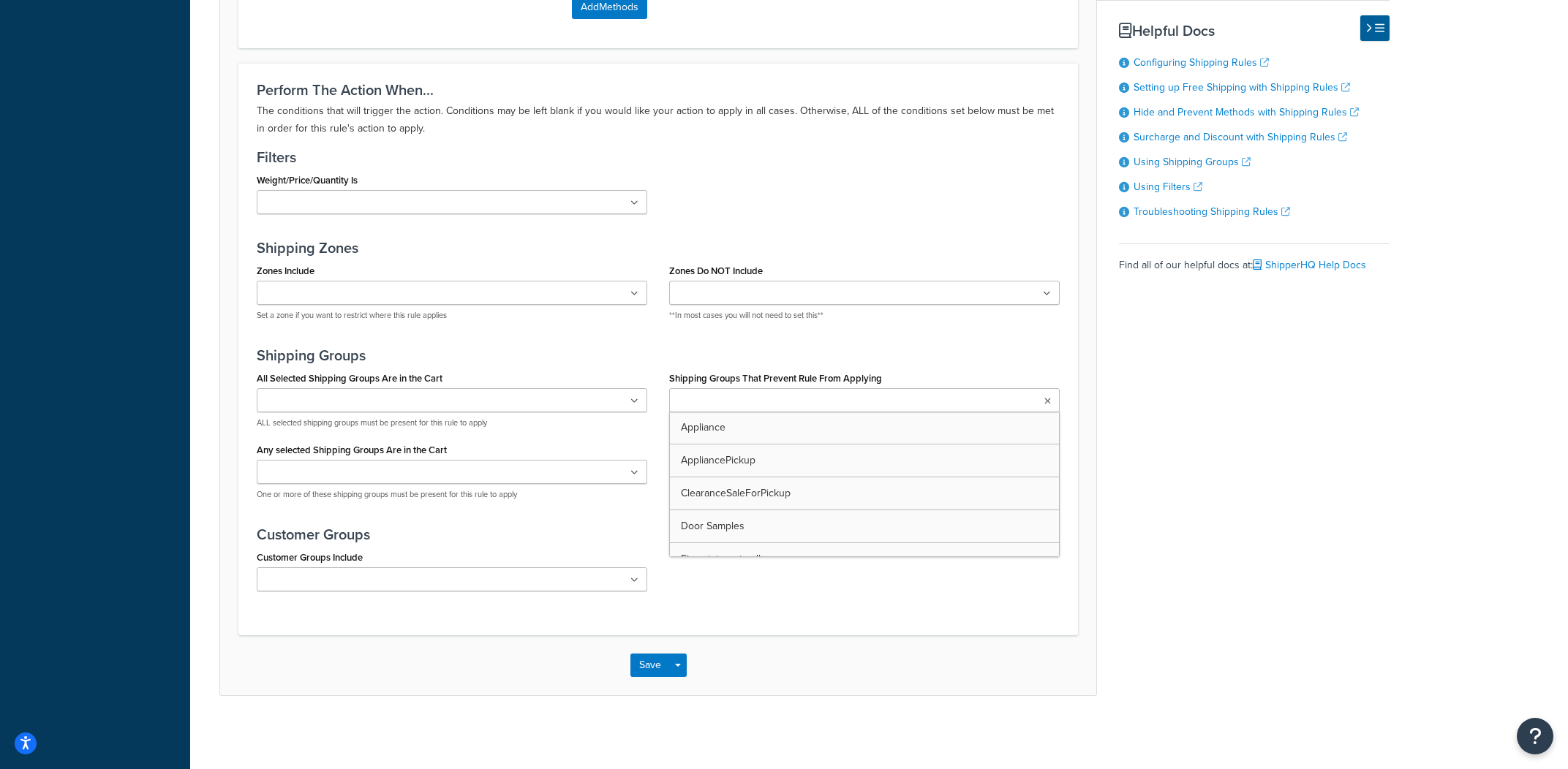
click at [800, 401] on input "Shipping Groups That Prevent Rule From Applying" at bounding box center [738, 401] width 130 height 16
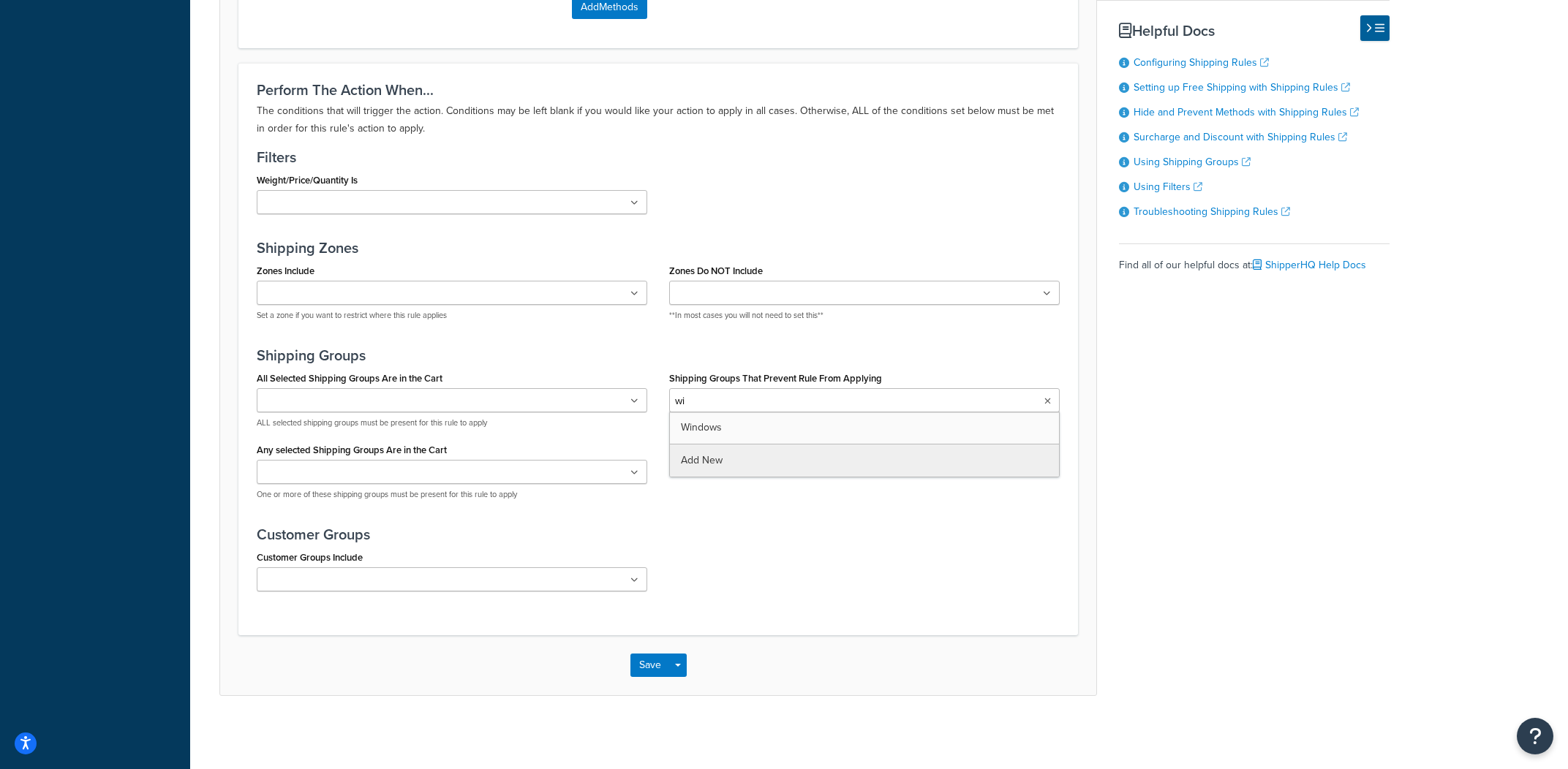
type input "win"
click at [790, 634] on div "Perform The Action When... The conditions that will trigger the action. Conditi…" at bounding box center [658, 348] width 840 height 571
click at [685, 665] on button "Save Dropdown" at bounding box center [678, 665] width 18 height 24
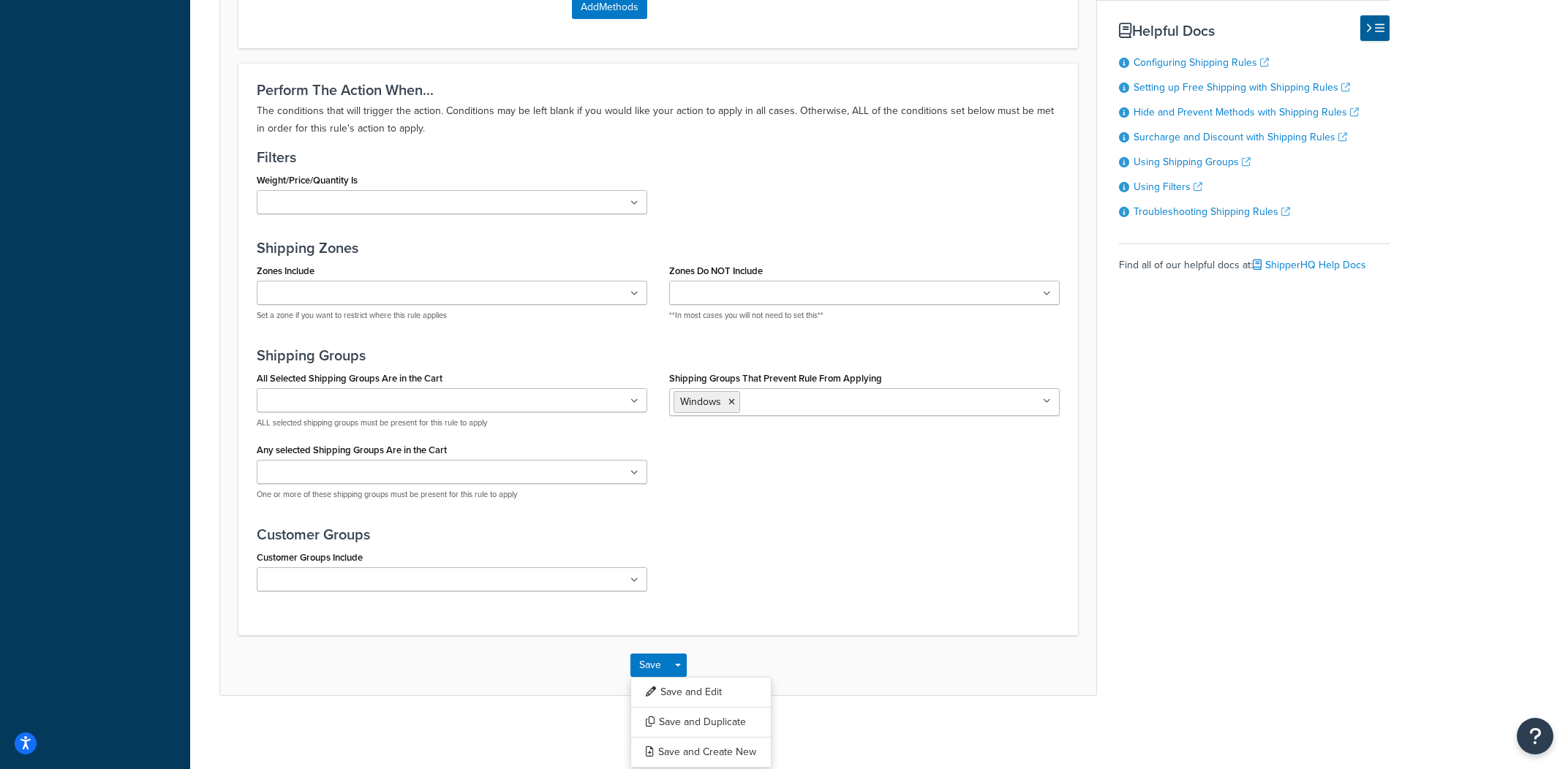
click at [687, 676] on div "Save Save Dropdown Save and Edit Save and Duplicate Save and Create New" at bounding box center [658, 665] width 876 height 60
click at [689, 684] on button "Save and Edit" at bounding box center [701, 692] width 141 height 31
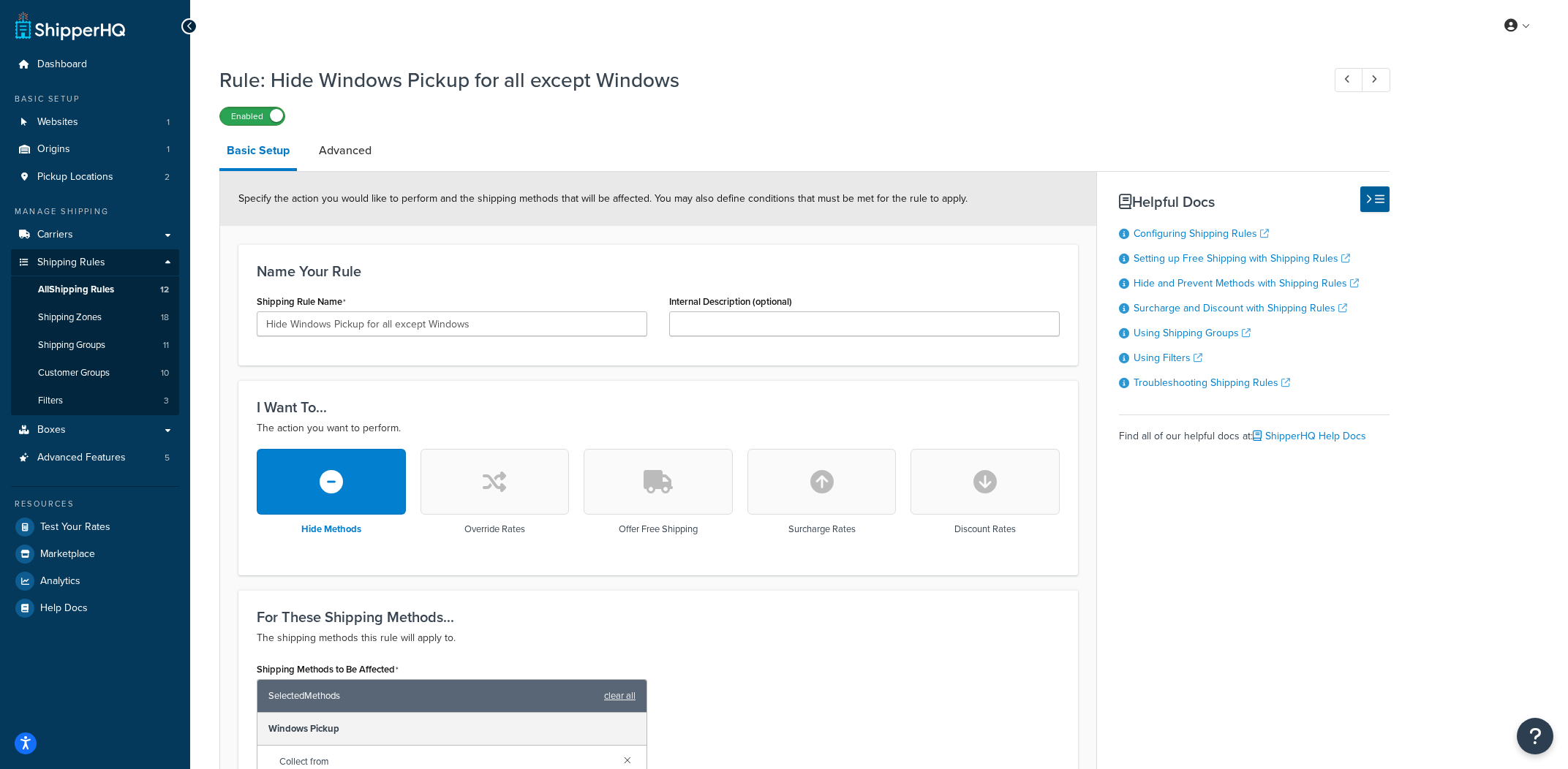
click at [234, 118] on label "Enabled" at bounding box center [252, 116] width 64 height 18
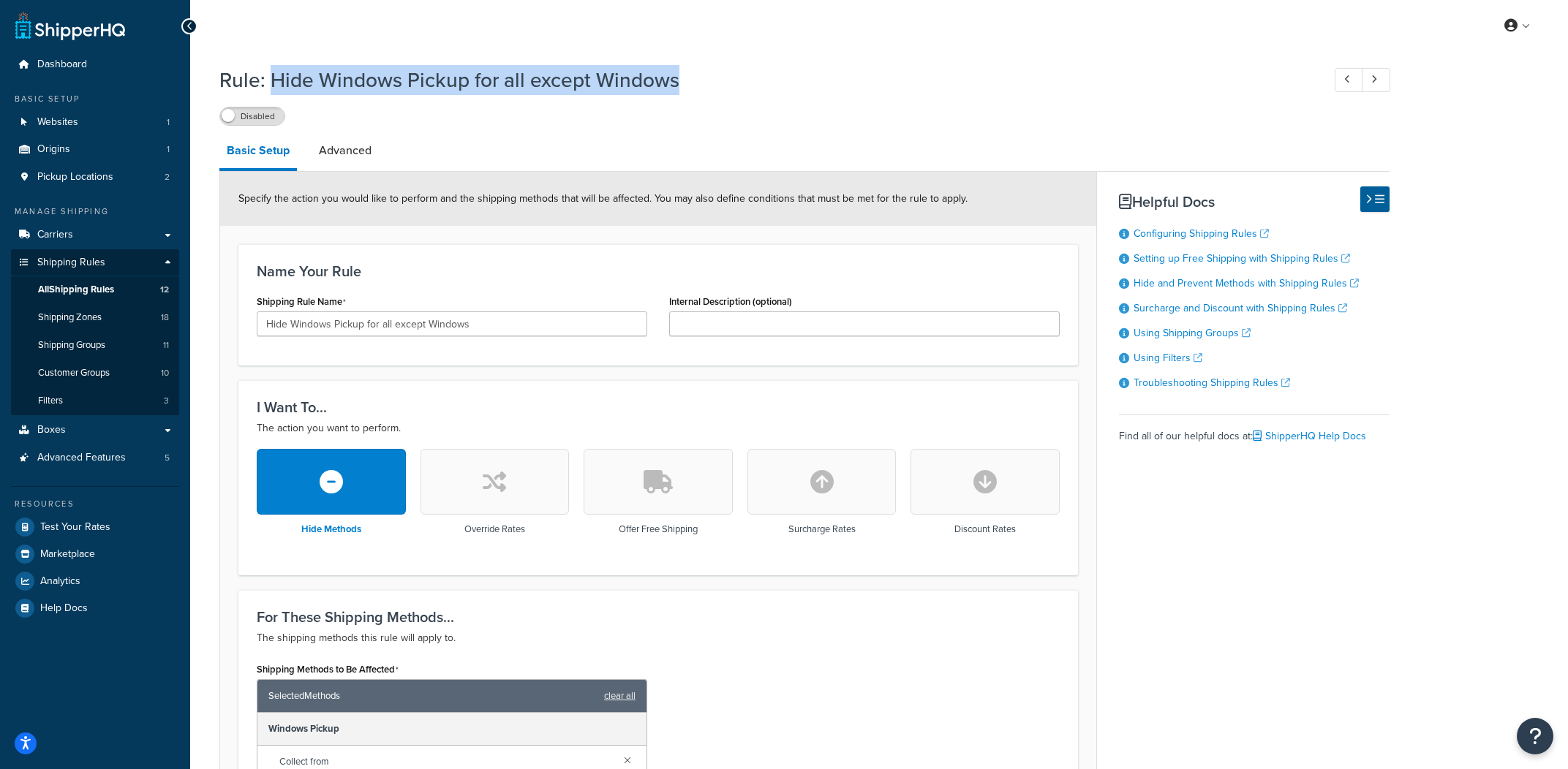
drag, startPoint x: 767, startPoint y: 79, endPoint x: 295, endPoint y: 71, distance: 472.1
click at [276, 75] on h1 "Rule: Hide Windows Pickup for all except Windows" at bounding box center [764, 80] width 1088 height 28
copy h1 "Hide Windows Pickup for all except Windows"
